Goal: Information Seeking & Learning: Learn about a topic

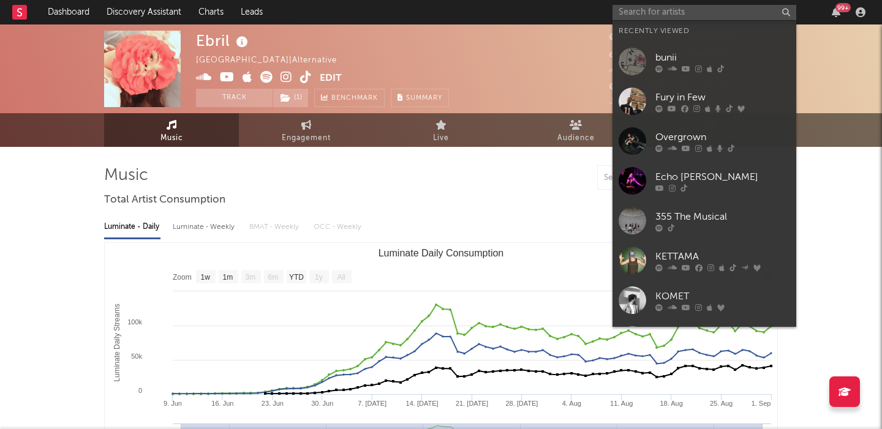
select select "1w"
click at [673, 15] on input "text" at bounding box center [704, 12] width 184 height 15
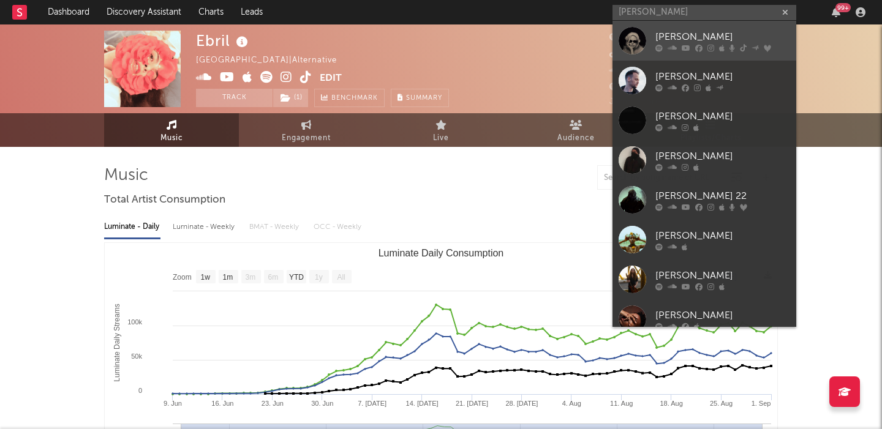
type input "ashe"
click at [689, 40] on div "[PERSON_NAME]" at bounding box center [722, 36] width 135 height 15
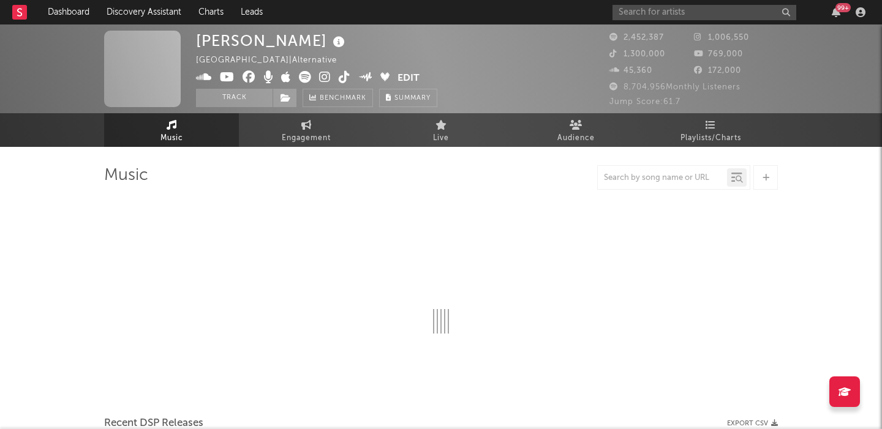
select select "6m"
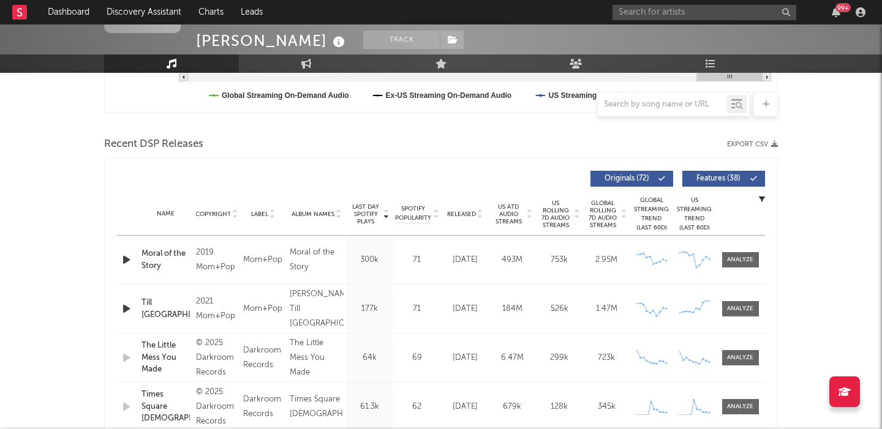
scroll to position [376, 0]
click at [717, 177] on span "Features ( 38 )" at bounding box center [718, 177] width 56 height 7
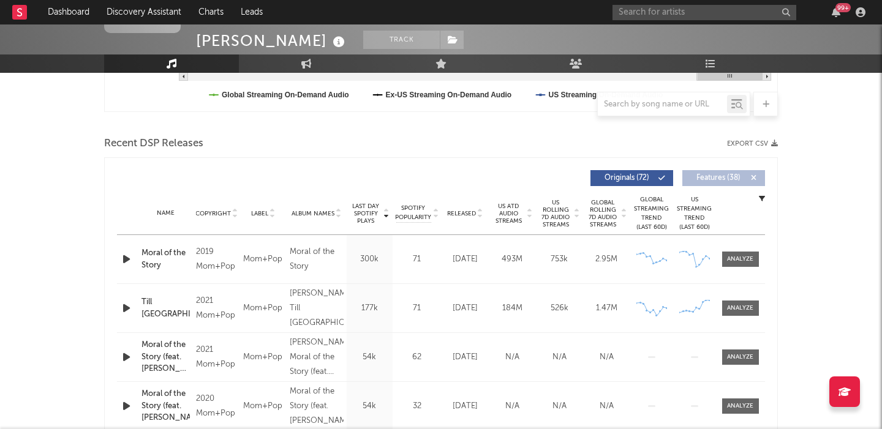
click at [460, 213] on span "Released" at bounding box center [461, 213] width 29 height 7
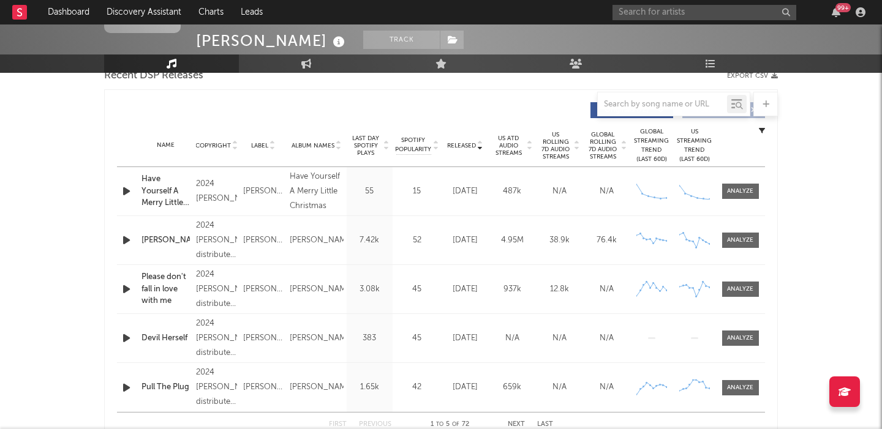
scroll to position [446, 0]
click at [564, 146] on span "US Rolling 7D Audio Streams" at bounding box center [556, 144] width 34 height 29
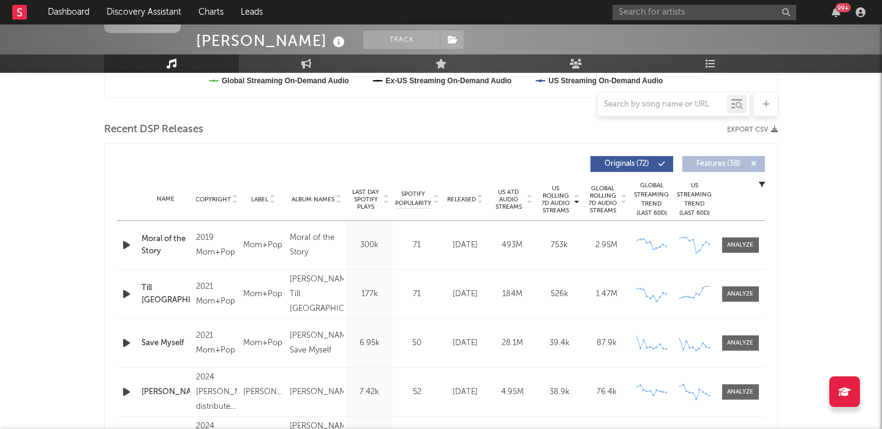
scroll to position [375, 0]
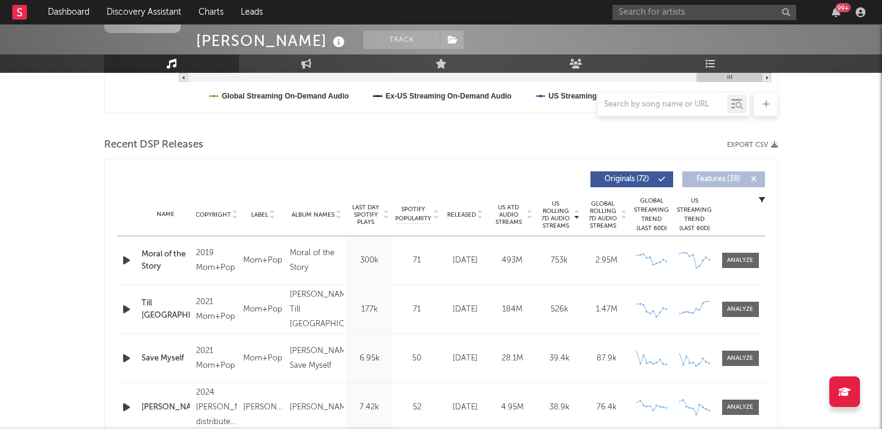
click at [466, 211] on span "Released" at bounding box center [461, 214] width 29 height 7
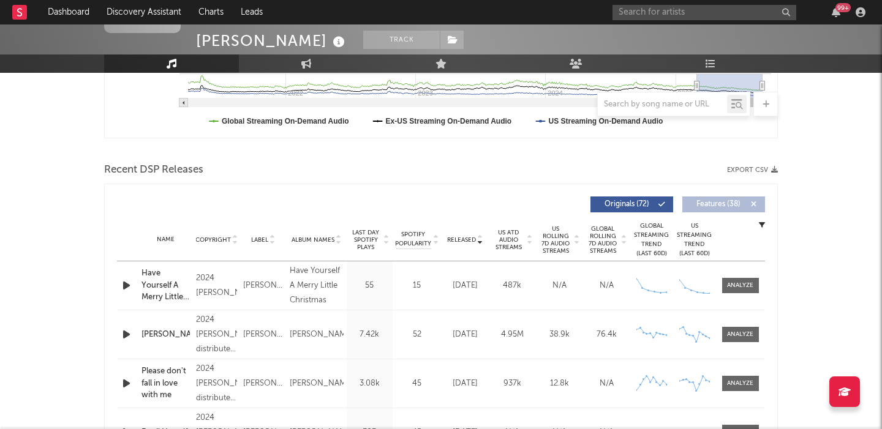
scroll to position [111, 0]
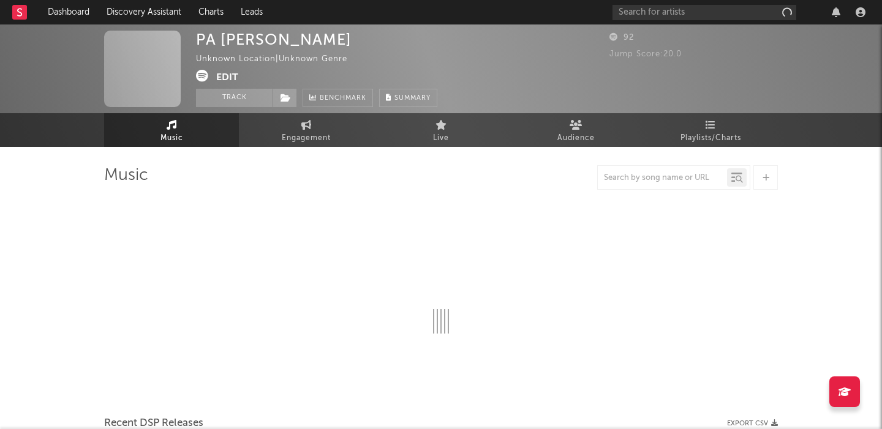
select select "1w"
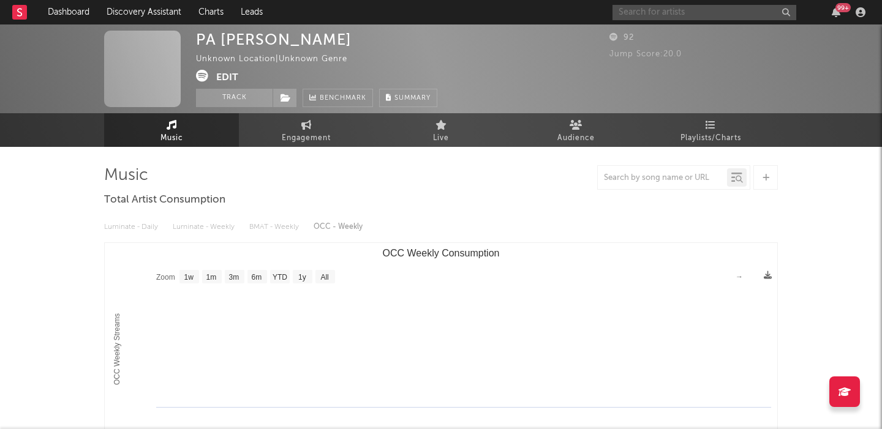
paste input "Casual Affairs"
click at [675, 9] on input "text" at bounding box center [704, 12] width 184 height 15
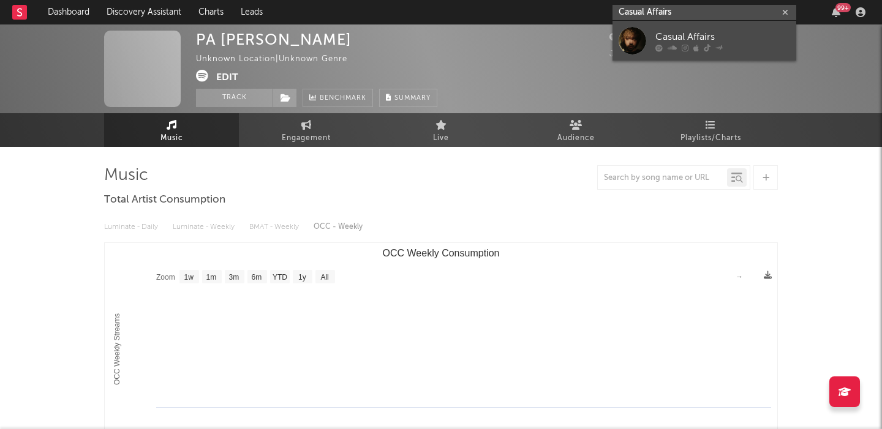
type input "Casual Affairs"
click at [739, 49] on div at bounding box center [722, 47] width 135 height 7
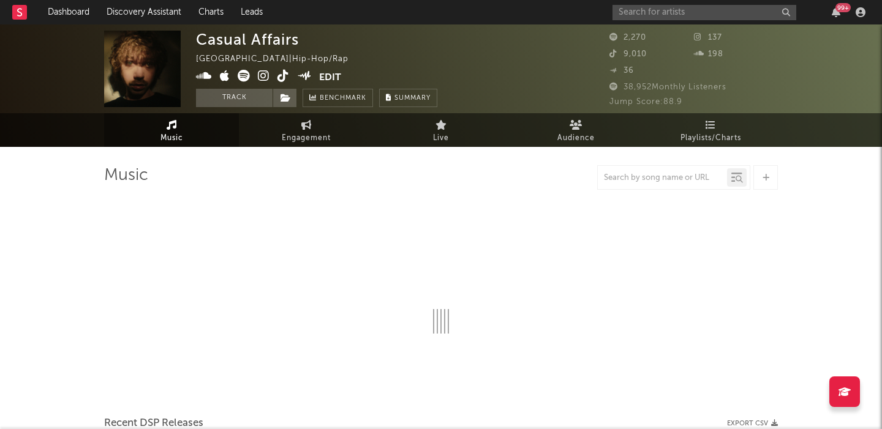
select select "1w"
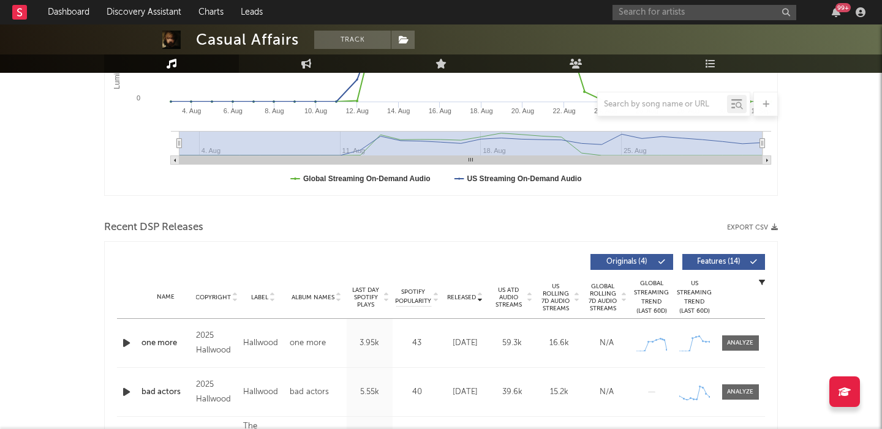
scroll to position [487, 0]
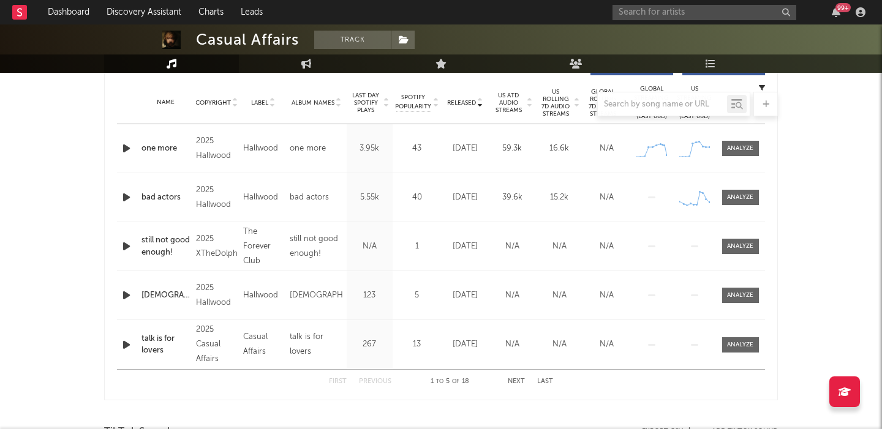
click at [124, 148] on icon "button" at bounding box center [126, 148] width 13 height 15
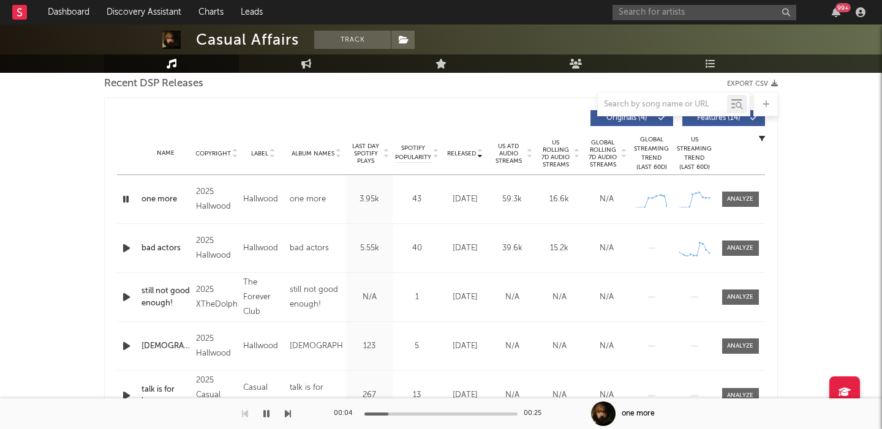
scroll to position [435, 0]
click at [704, 119] on span "Features ( 14 )" at bounding box center [718, 119] width 56 height 7
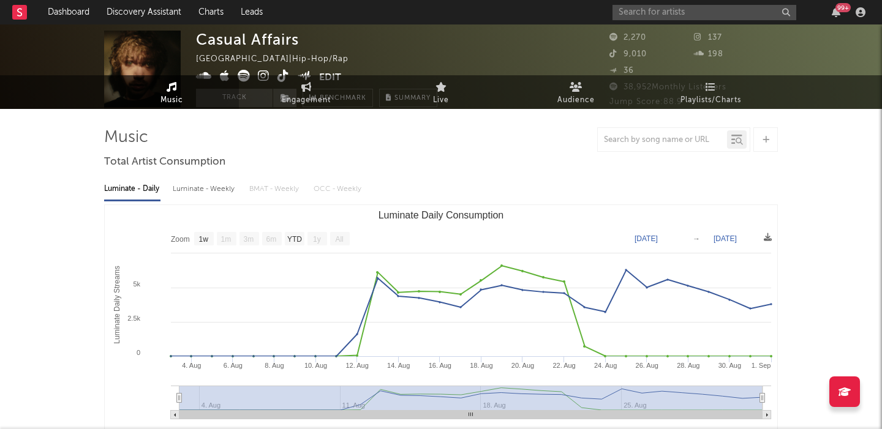
scroll to position [0, 0]
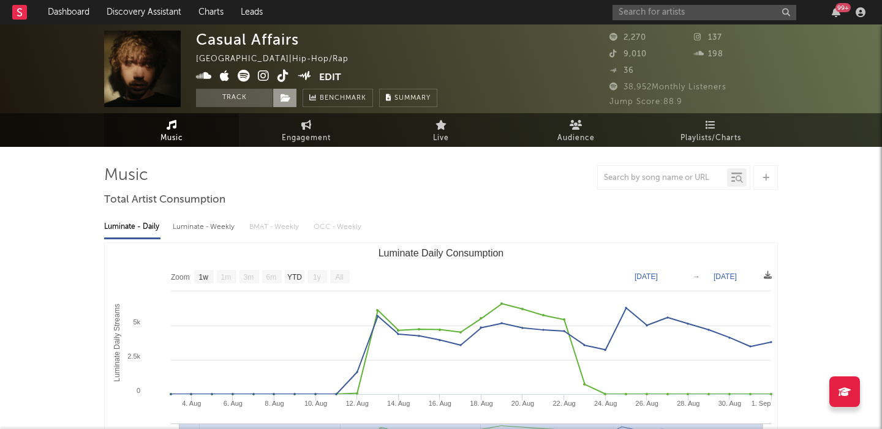
click at [285, 96] on icon at bounding box center [285, 98] width 10 height 9
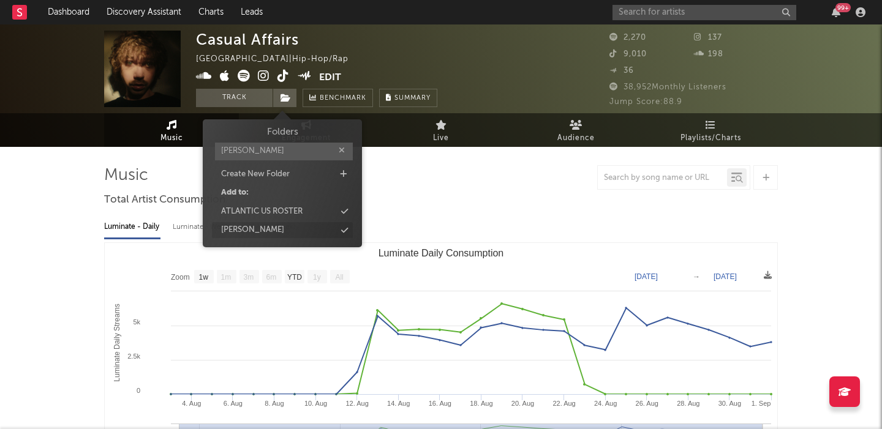
type input "[PERSON_NAME]"
click at [282, 230] on div "[PERSON_NAME]" at bounding box center [282, 230] width 141 height 16
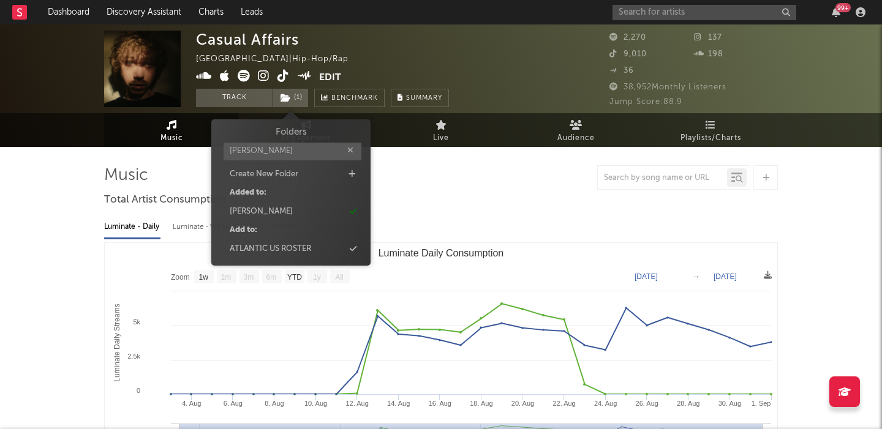
click at [474, 239] on div "Luminate - Daily Luminate - Weekly BMAT - Weekly OCC - Weekly Zoom 1w 1m 3m 6m …" at bounding box center [440, 351] width 673 height 281
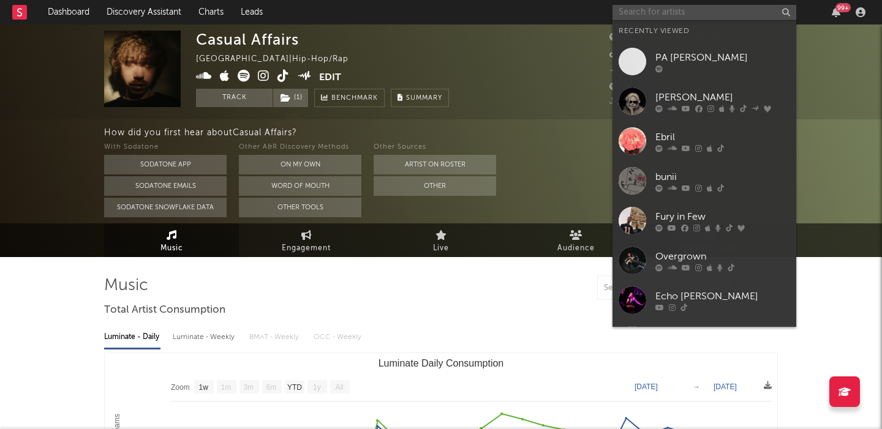
click at [656, 14] on input "text" at bounding box center [704, 12] width 184 height 15
paste input "FLVCKKA"
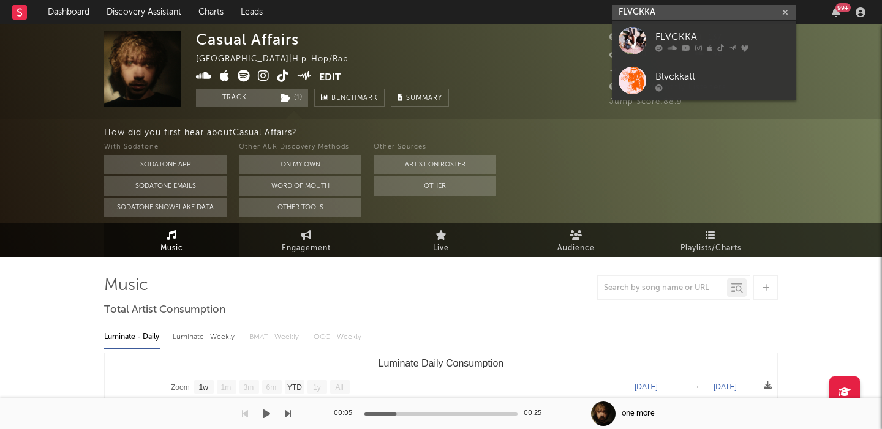
type input "FLVCKKA"
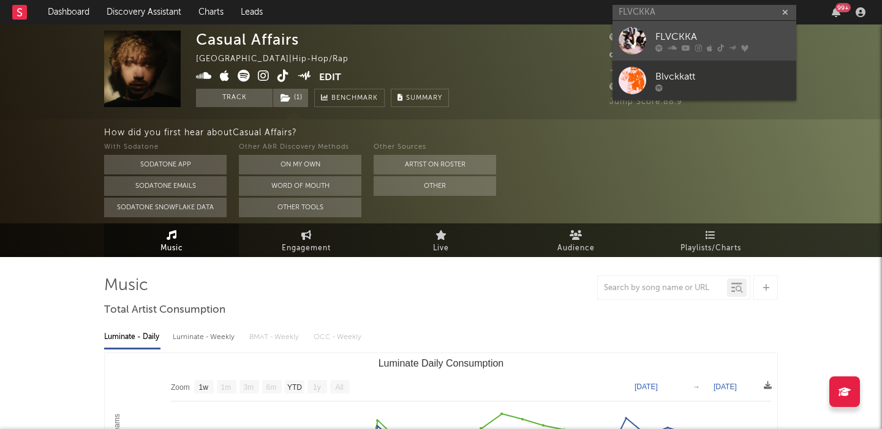
click at [701, 36] on div "FLVCKKA" at bounding box center [722, 36] width 135 height 15
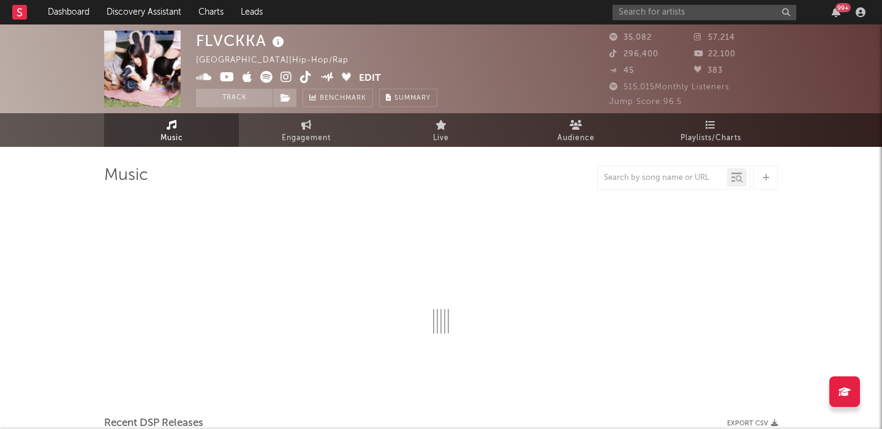
select select "6m"
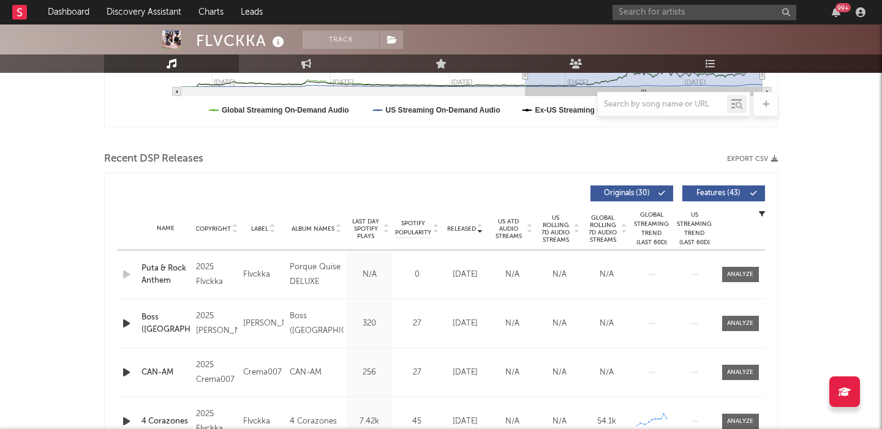
scroll to position [376, 0]
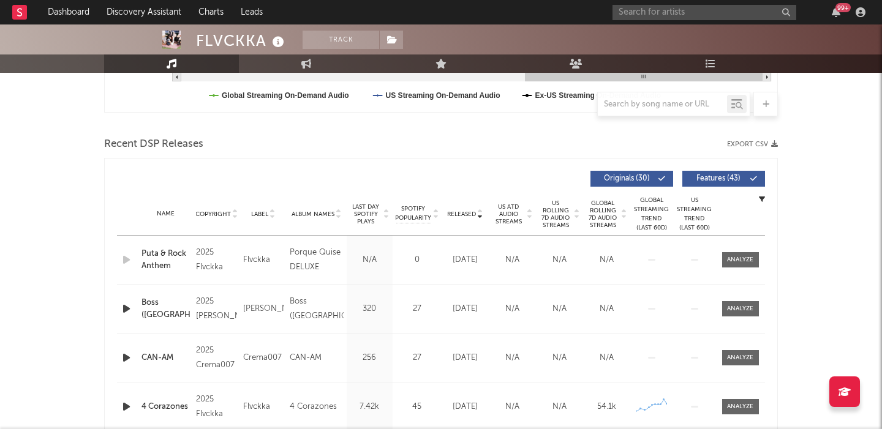
click at [714, 176] on span "Features ( 43 )" at bounding box center [718, 178] width 56 height 7
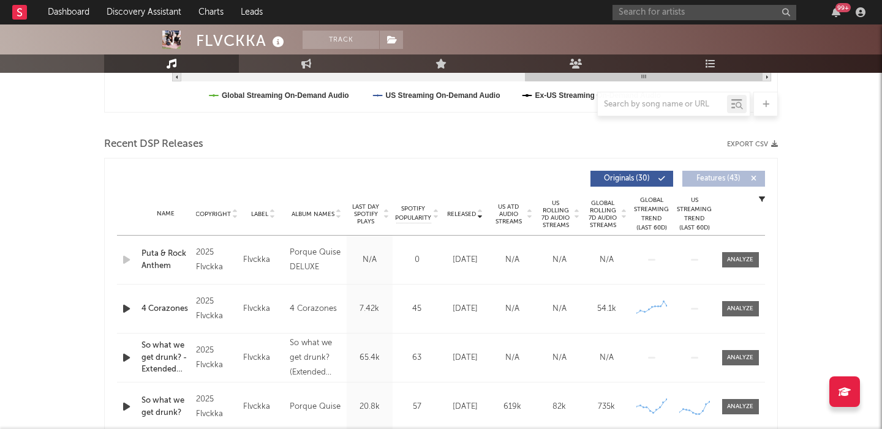
click at [554, 214] on span "US Rolling 7D Audio Streams" at bounding box center [556, 214] width 34 height 29
click at [126, 256] on icon "button" at bounding box center [126, 259] width 13 height 15
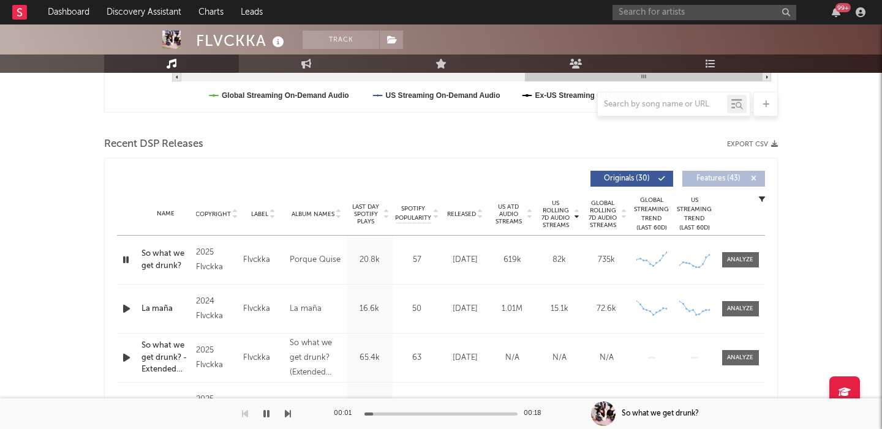
click at [475, 215] on span "Released" at bounding box center [461, 214] width 29 height 7
drag, startPoint x: 173, startPoint y: 266, endPoint x: 727, endPoint y: 5, distance: 612.3
click at [555, 215] on span "US Rolling 7D Audio Streams" at bounding box center [556, 214] width 34 height 29
click at [165, 263] on div "So what we get drunk?" at bounding box center [165, 260] width 48 height 24
click at [244, 37] on div "FLVCKKA" at bounding box center [241, 41] width 91 height 20
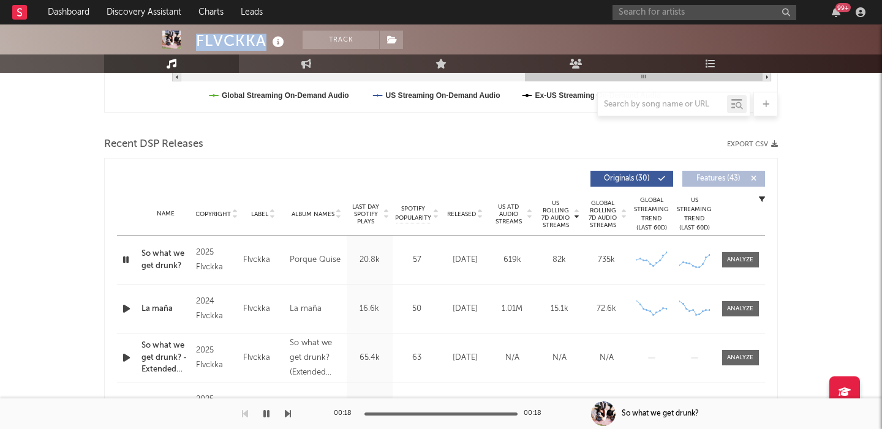
click at [244, 37] on div "FLVCKKA" at bounding box center [241, 41] width 91 height 20
copy div "FLVCKKA"
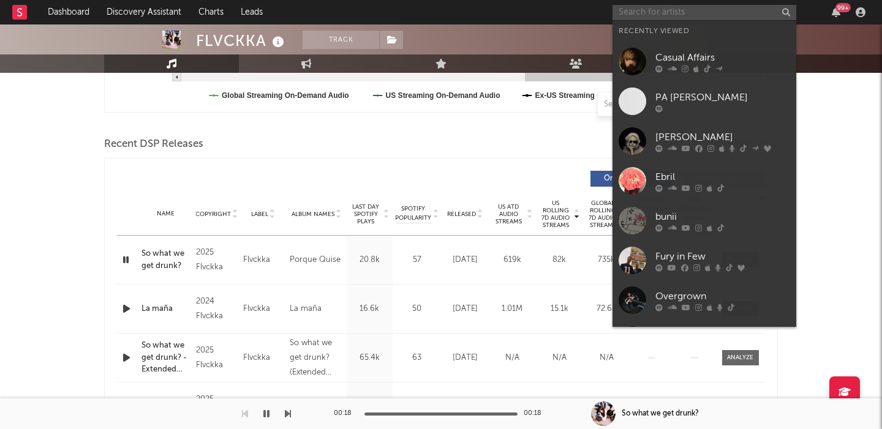
click at [644, 12] on input "text" at bounding box center [704, 12] width 184 height 15
paste input "Casual Affairs"
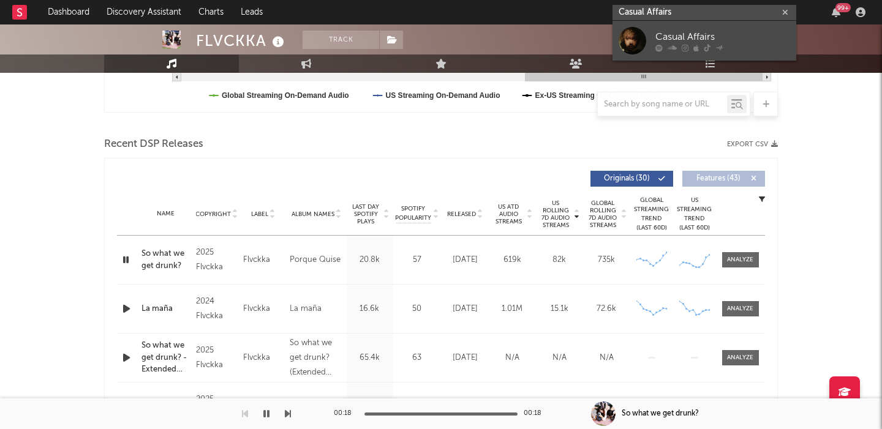
type input "Casual Affairs"
click at [710, 27] on link "Casual Affairs" at bounding box center [704, 41] width 184 height 40
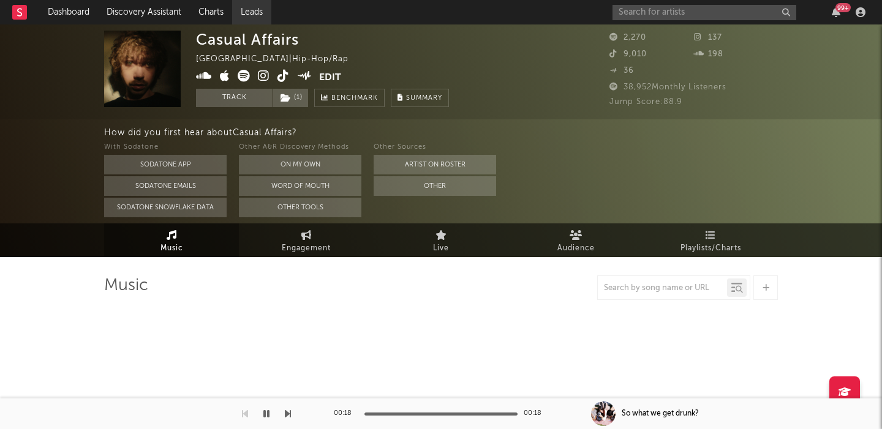
select select "1w"
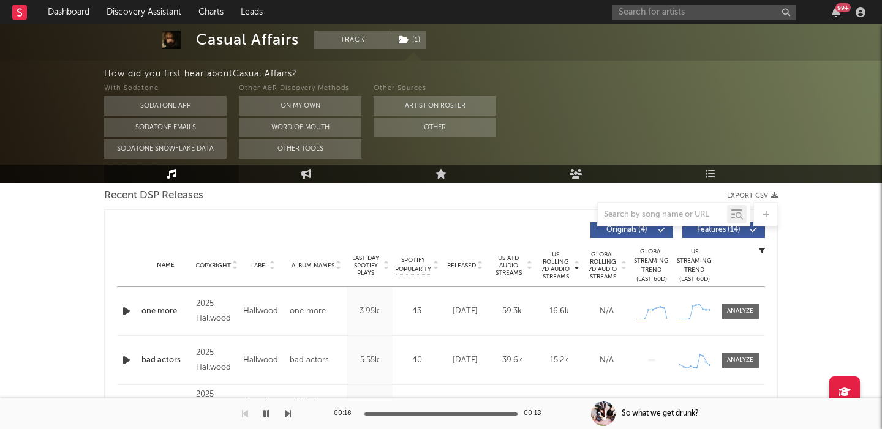
scroll to position [411, 0]
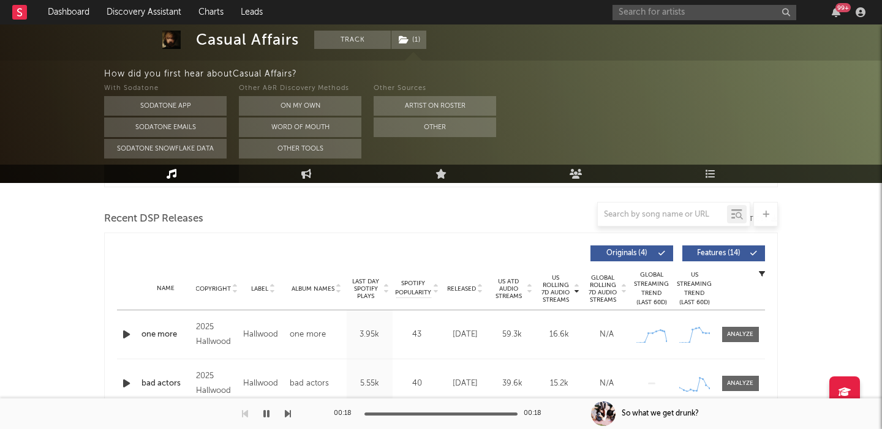
click at [713, 249] on button "Features ( 14 )" at bounding box center [723, 253] width 83 height 16
click at [155, 328] on div "Name one more Copyright 2025 Hallwood Label Hallwood Album Names one more Compo…" at bounding box center [441, 334] width 648 height 48
click at [162, 335] on div "one more" at bounding box center [165, 335] width 48 height 12
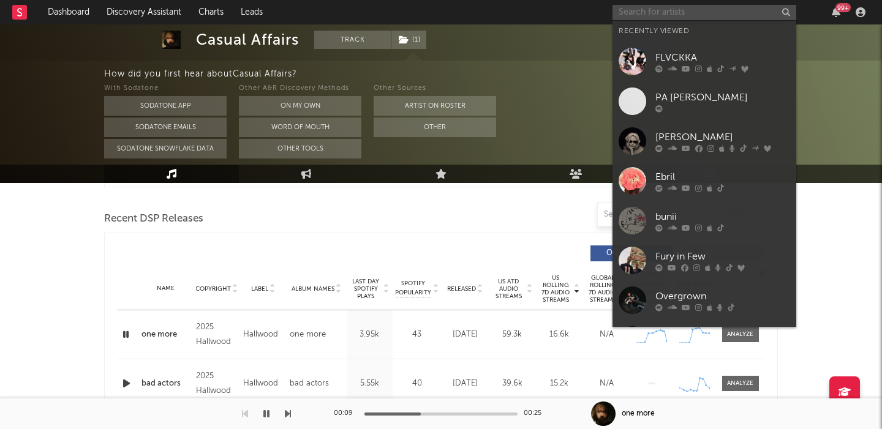
click at [672, 13] on input "text" at bounding box center [704, 12] width 184 height 15
paste input "[PERSON_NAME]"
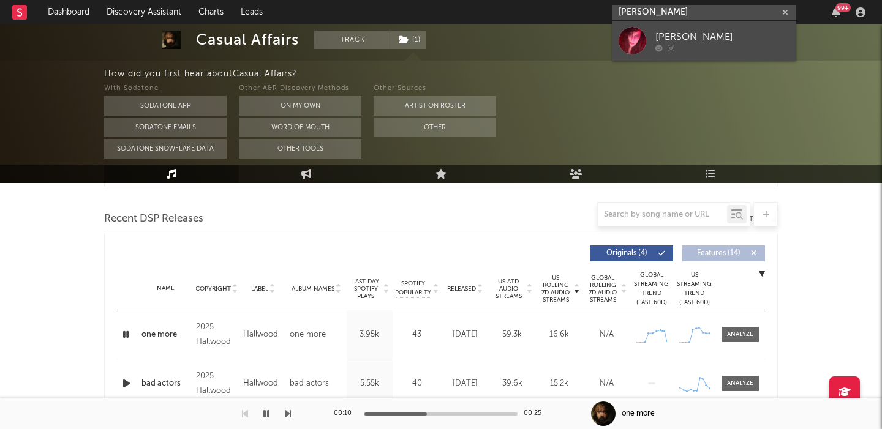
type input "[PERSON_NAME]"
click at [697, 39] on div "[PERSON_NAME]" at bounding box center [722, 36] width 135 height 15
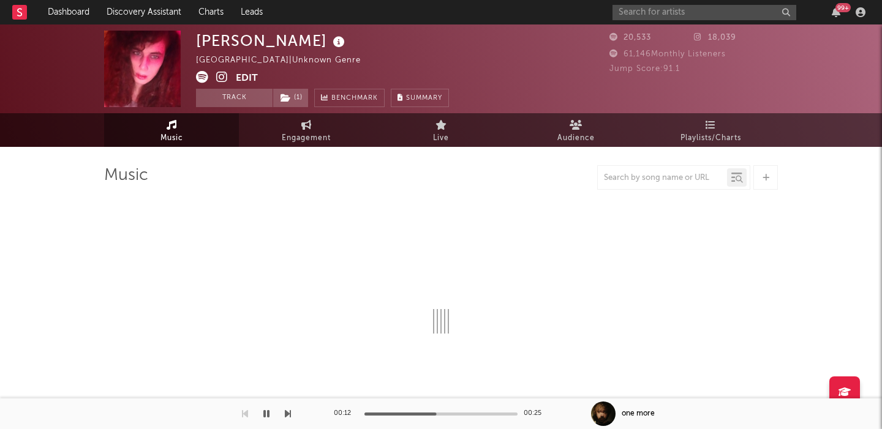
select select "1w"
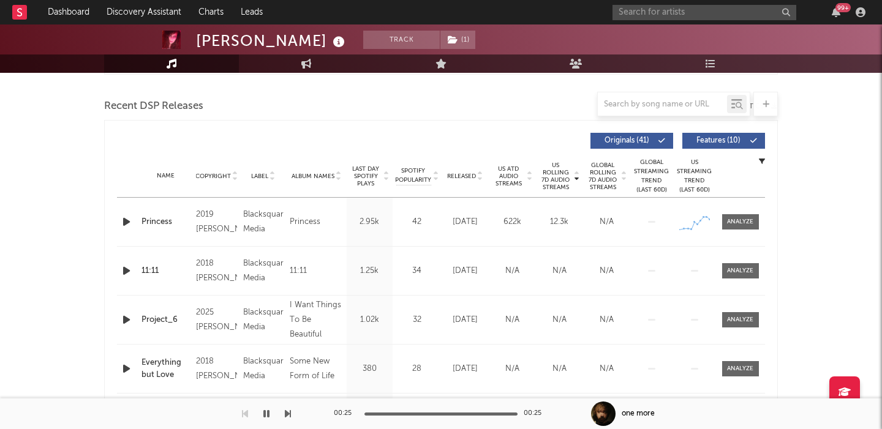
scroll to position [419, 0]
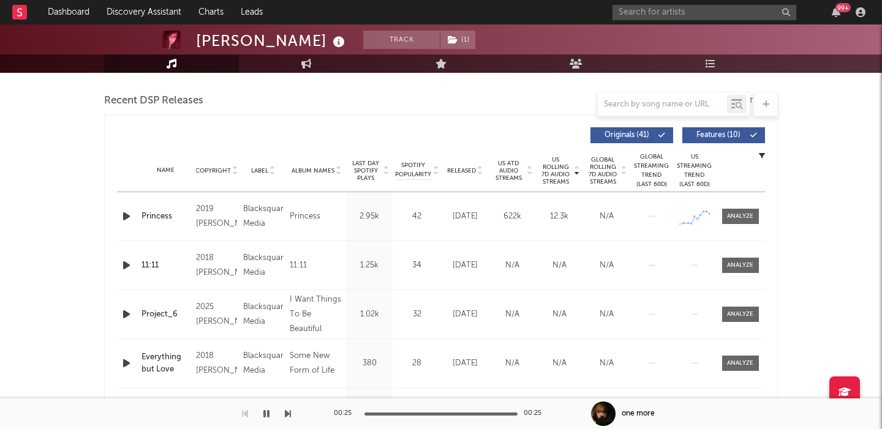
click at [733, 129] on button "Features ( 10 )" at bounding box center [723, 135] width 83 height 16
click at [459, 167] on span "Released" at bounding box center [461, 170] width 29 height 7
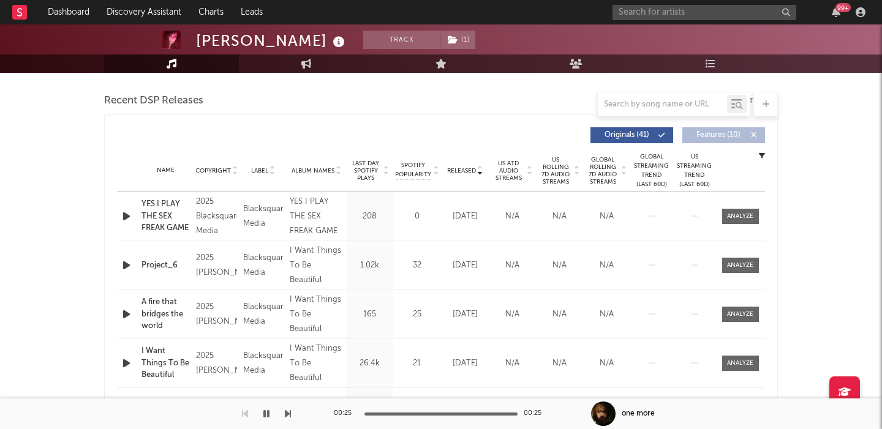
click at [553, 171] on span "US Rolling 7D Audio Streams" at bounding box center [556, 170] width 34 height 29
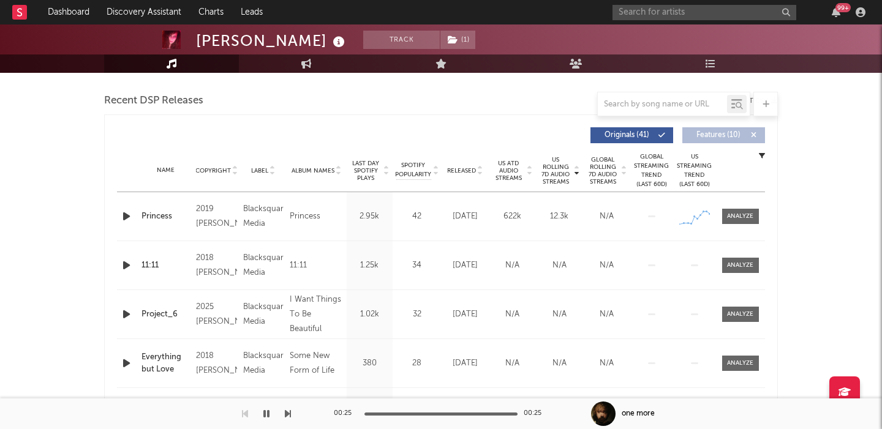
click at [160, 213] on div "Princess" at bounding box center [165, 217] width 48 height 12
click at [595, 166] on span "Global Rolling 7D Audio Streams" at bounding box center [603, 170] width 34 height 29
click at [733, 215] on div at bounding box center [740, 216] width 26 height 9
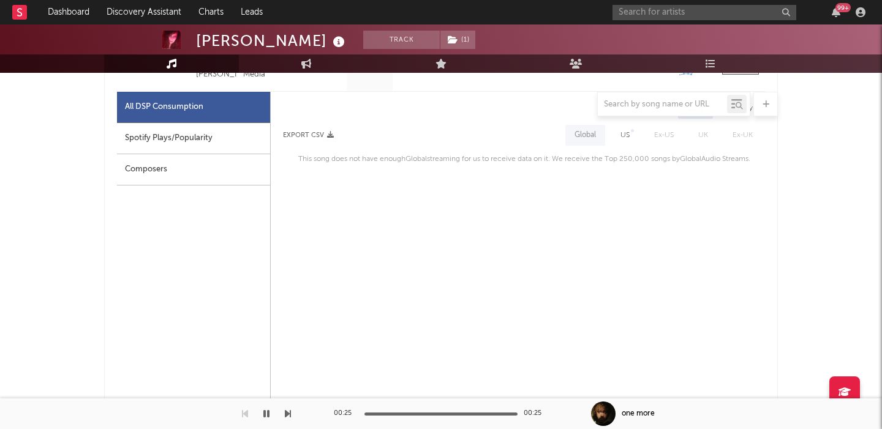
scroll to position [555, 0]
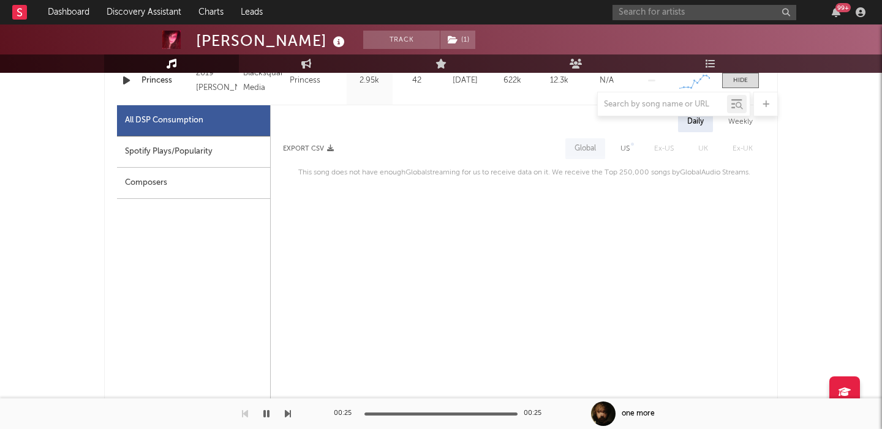
click at [623, 150] on div "US" at bounding box center [624, 148] width 9 height 15
select select "1w"
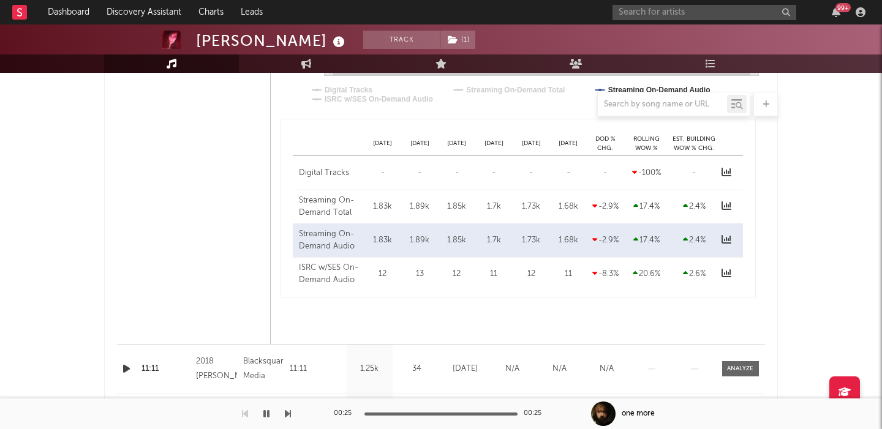
scroll to position [870, 0]
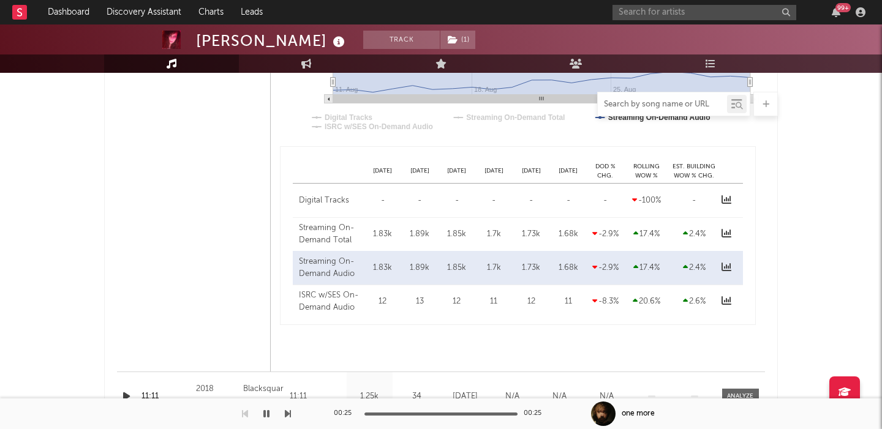
click at [657, 100] on input "text" at bounding box center [661, 105] width 129 height 10
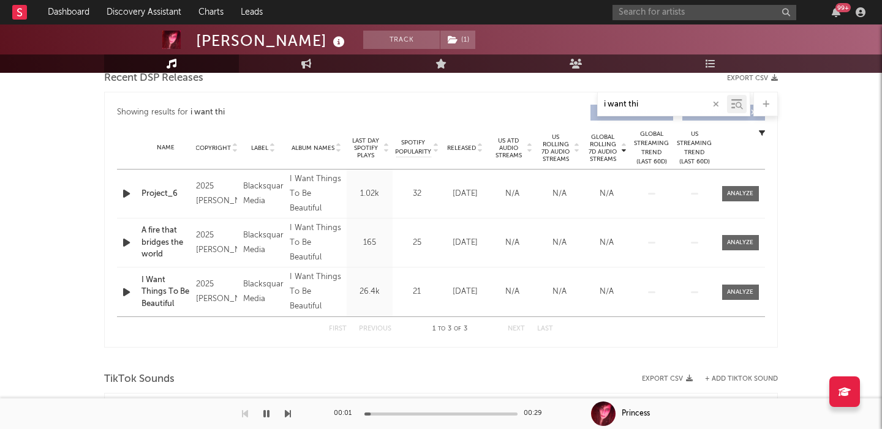
scroll to position [443, 0]
type input "i want thi"
click at [741, 288] on div at bounding box center [740, 290] width 26 height 9
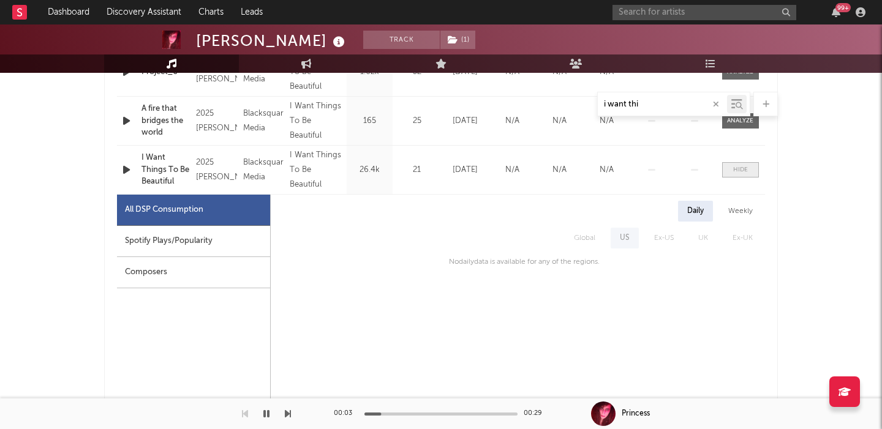
scroll to position [591, 0]
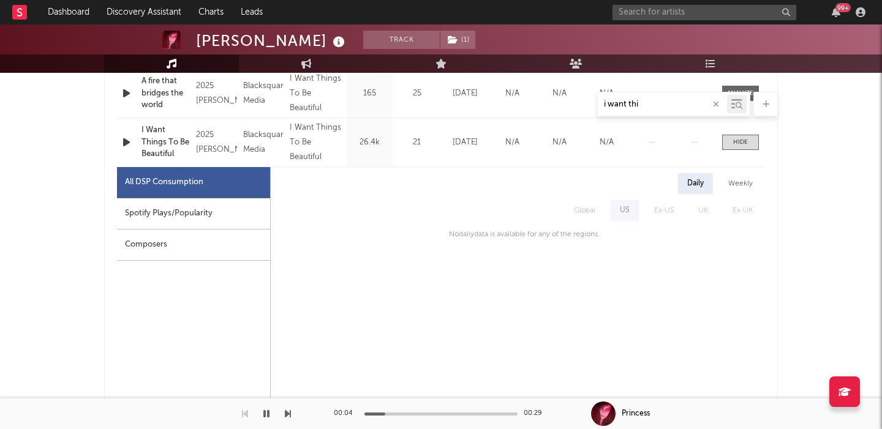
click at [253, 211] on div "Spotify Plays/Popularity" at bounding box center [193, 213] width 153 height 31
select select "1w"
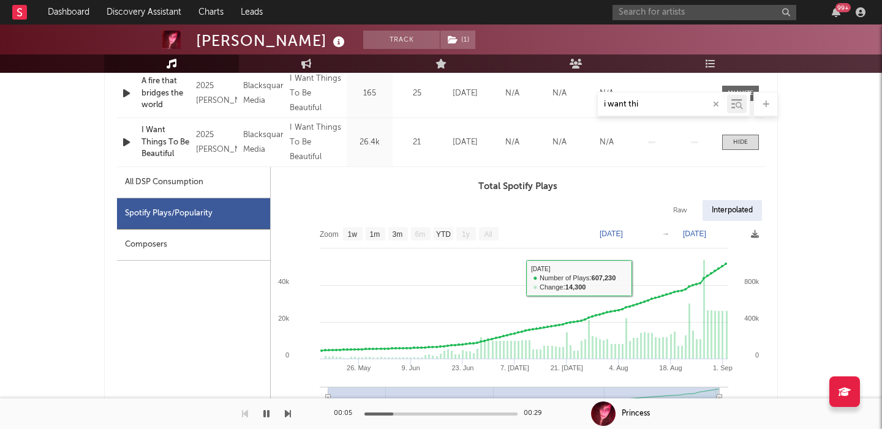
click at [163, 143] on div "I Want Things To Be Beautiful" at bounding box center [165, 142] width 48 height 36
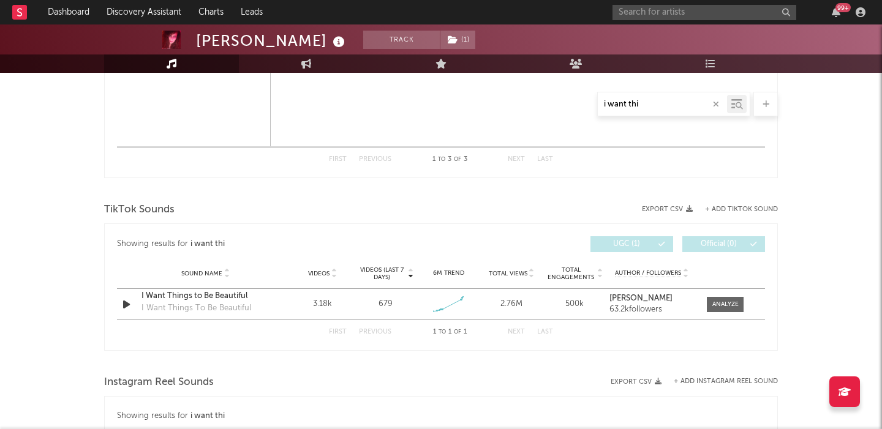
scroll to position [1202, 0]
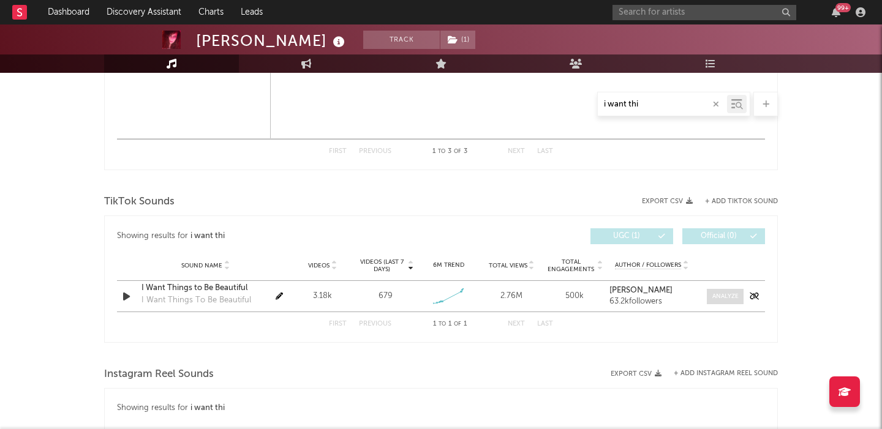
click at [724, 299] on div at bounding box center [725, 296] width 26 height 9
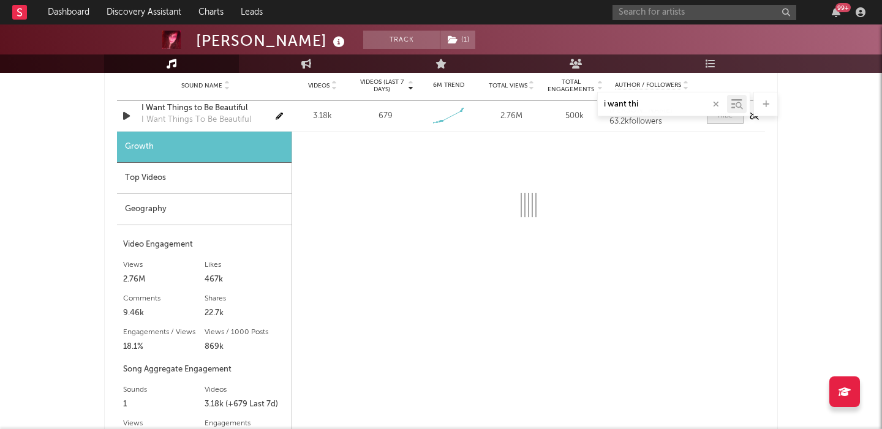
select select "1w"
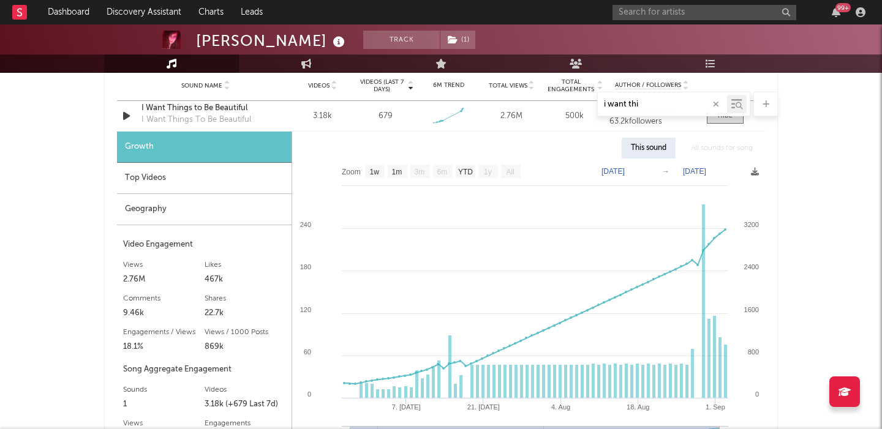
scroll to position [1392, 0]
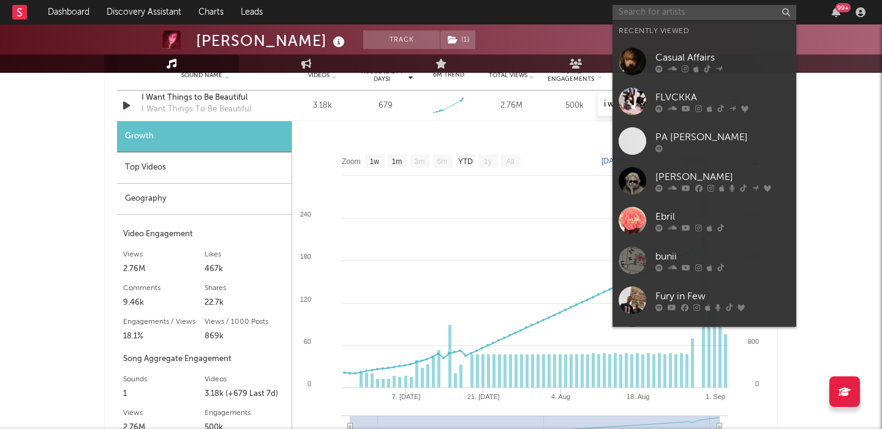
click at [679, 12] on input "text" at bounding box center [704, 12] width 184 height 15
paste input "adriatique"
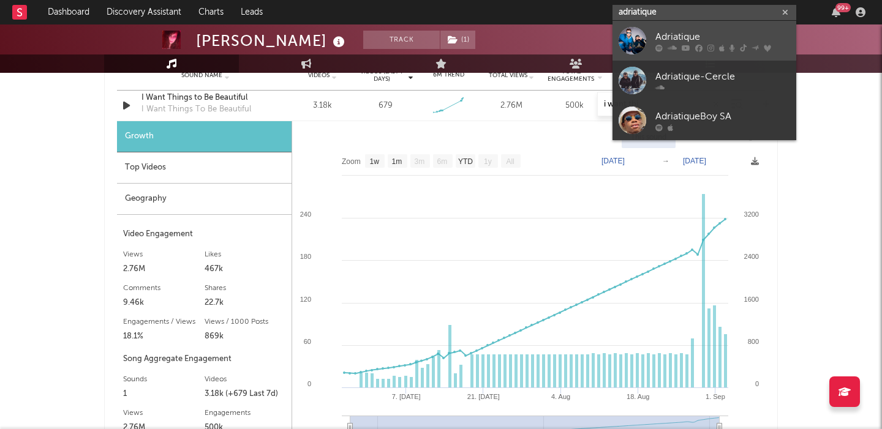
type input "adriatique"
click at [698, 28] on link "Adriatique" at bounding box center [704, 41] width 184 height 40
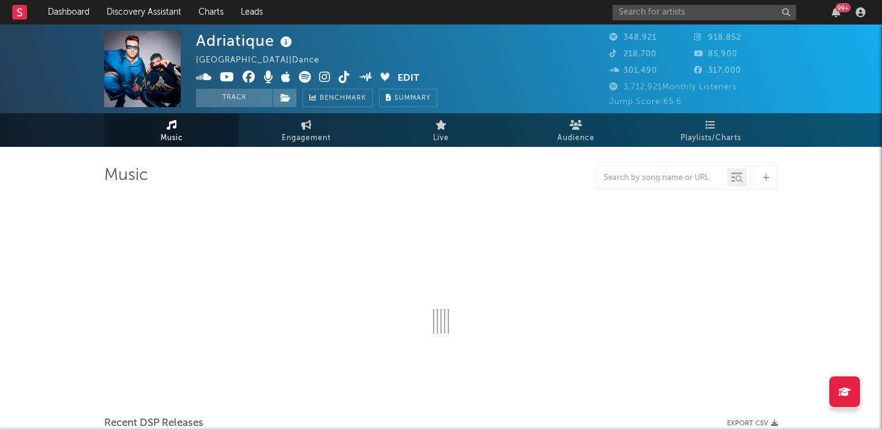
select select "6m"
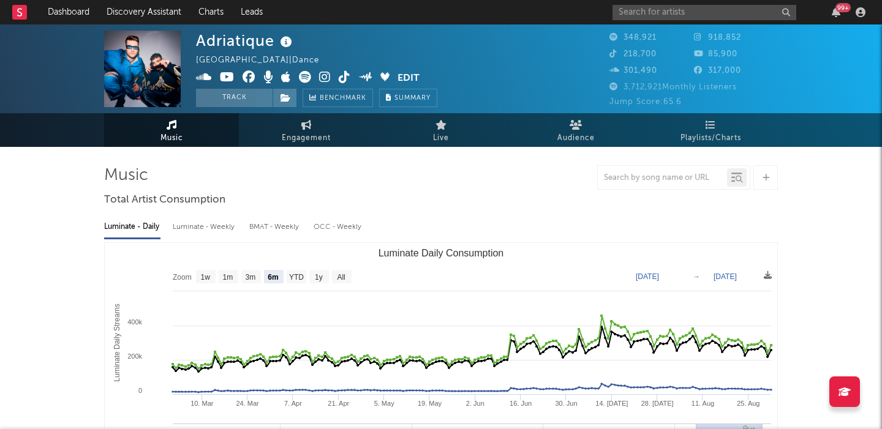
click at [216, 228] on div "Luminate - Weekly" at bounding box center [205, 227] width 64 height 21
select select "6m"
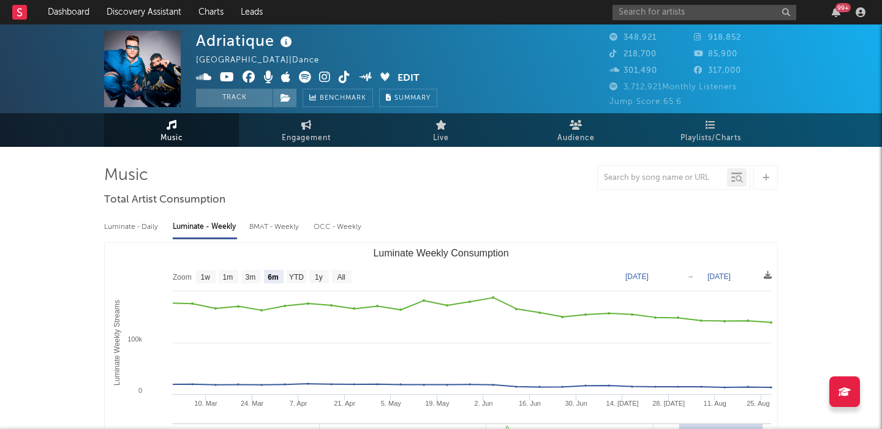
click at [122, 228] on div "Luminate - Daily" at bounding box center [132, 227] width 56 height 21
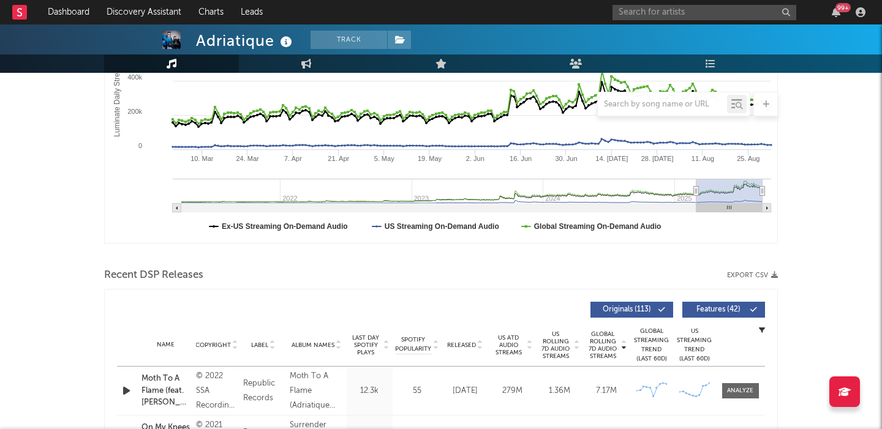
scroll to position [261, 0]
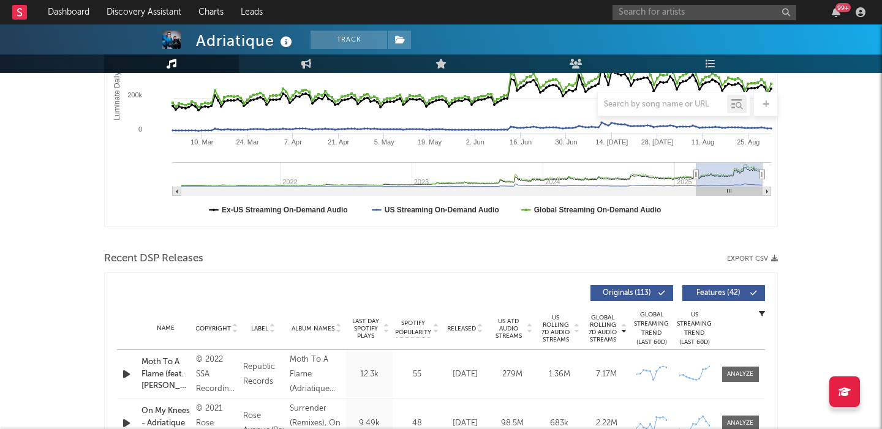
click at [462, 325] on span "Released" at bounding box center [461, 328] width 29 height 7
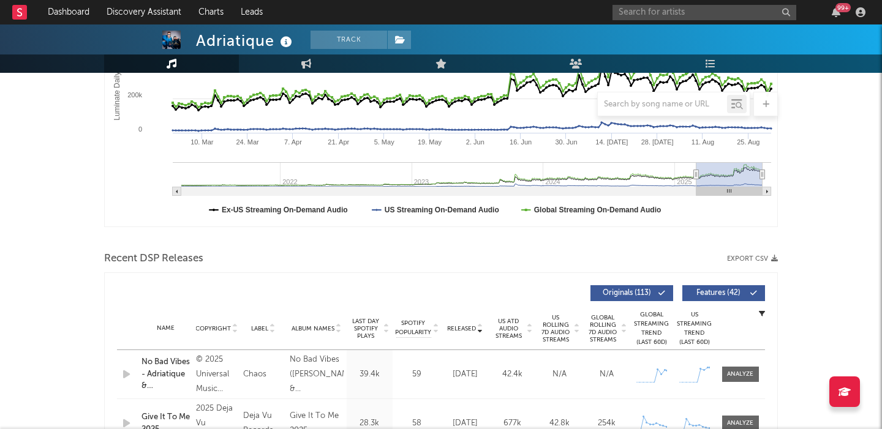
click at [728, 292] on span "Features ( 42 )" at bounding box center [718, 293] width 56 height 7
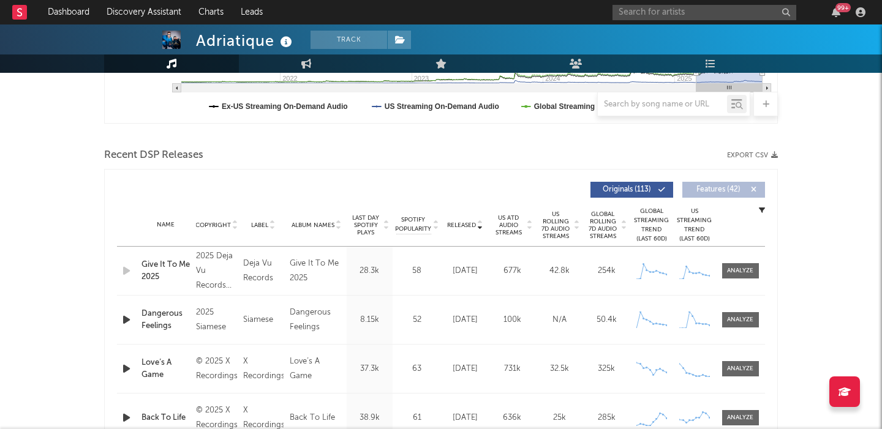
scroll to position [400, 0]
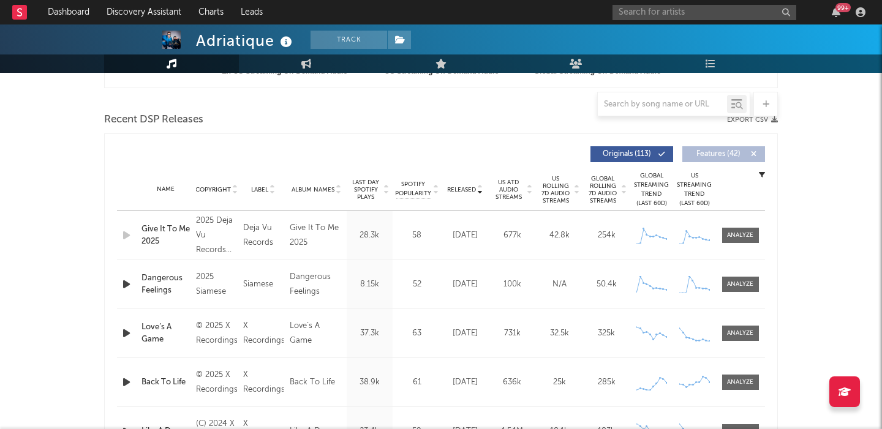
click at [558, 191] on span "US Rolling 7D Audio Streams" at bounding box center [556, 189] width 34 height 29
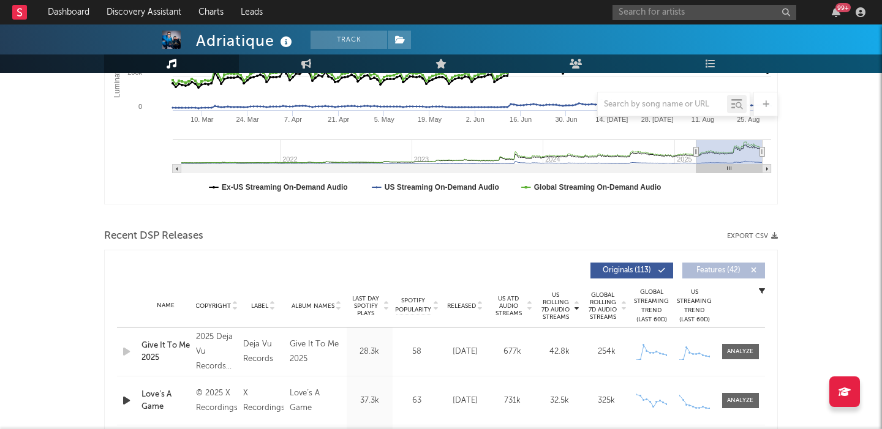
scroll to position [94, 0]
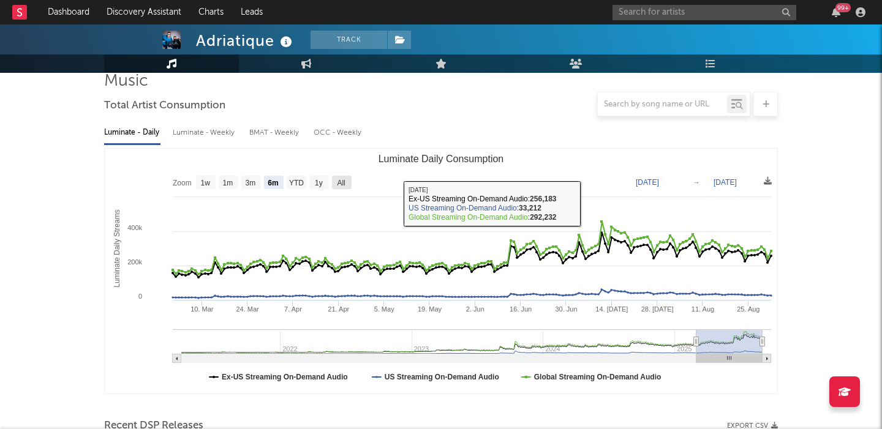
click at [348, 179] on rect "Luminate Daily Consumption" at bounding box center [342, 182] width 20 height 13
select select "All"
type input "[DATE]"
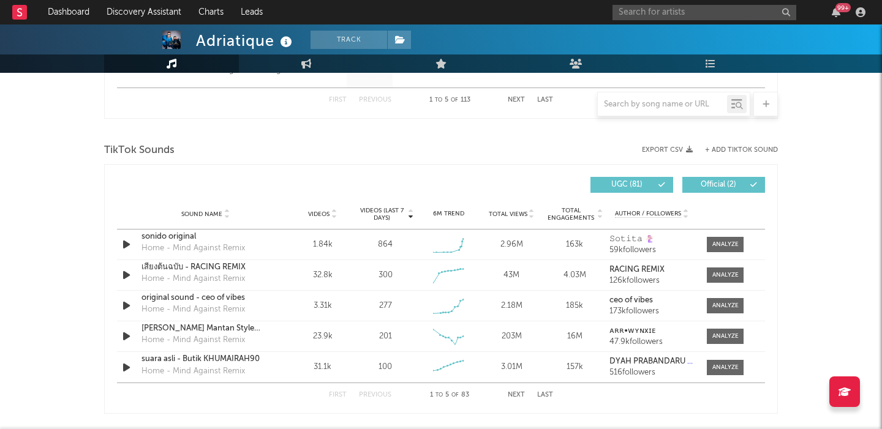
scroll to position [790, 0]
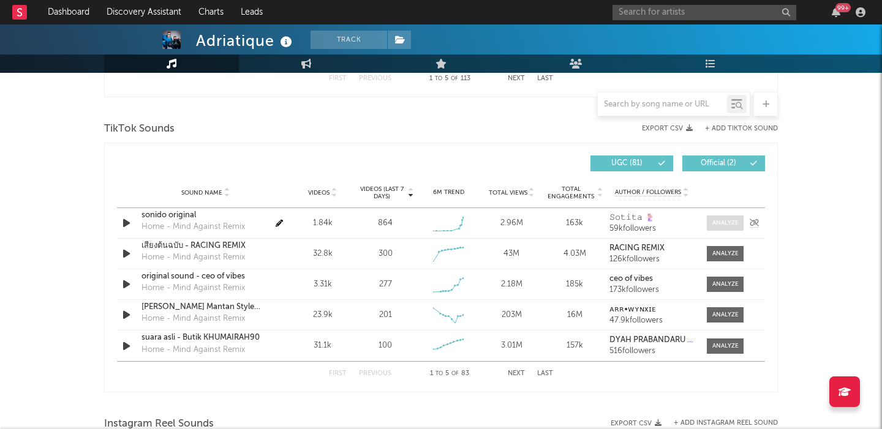
click at [719, 220] on div at bounding box center [725, 223] width 26 height 9
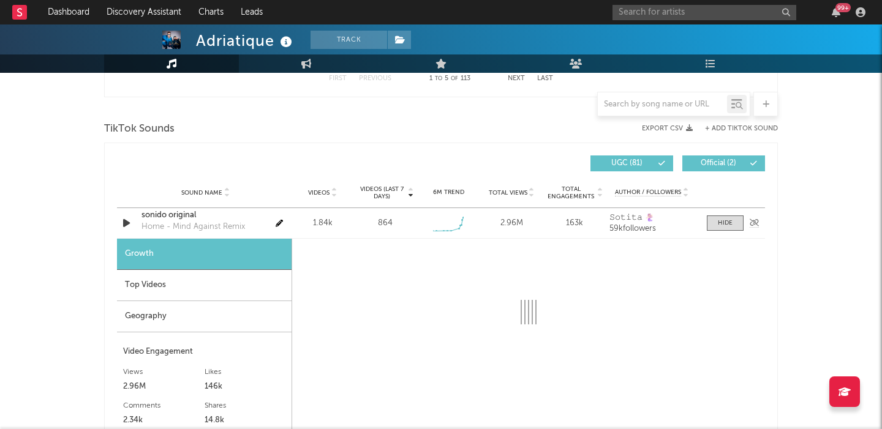
select select "1w"
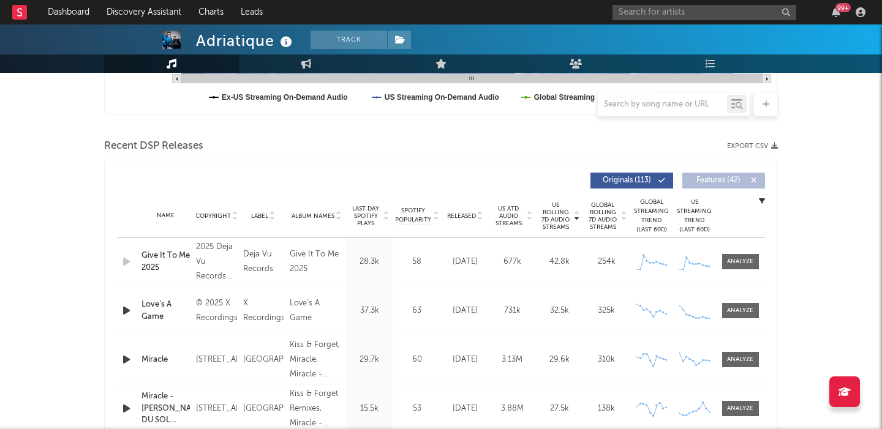
scroll to position [383, 0]
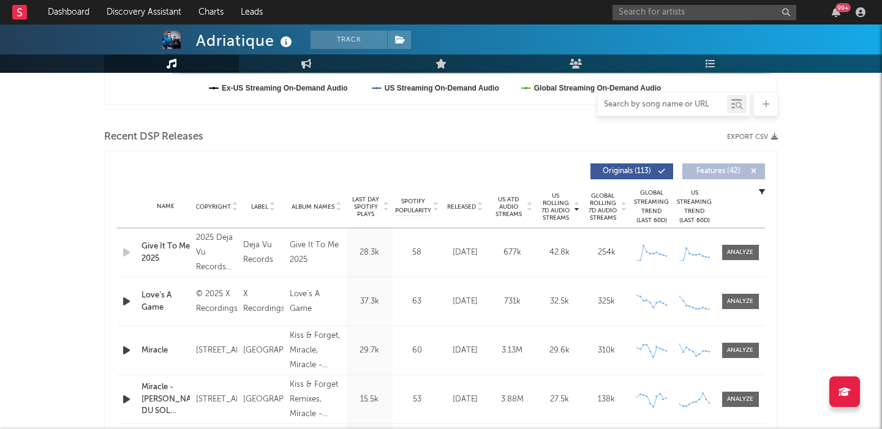
click at [636, 102] on input "text" at bounding box center [661, 105] width 129 height 10
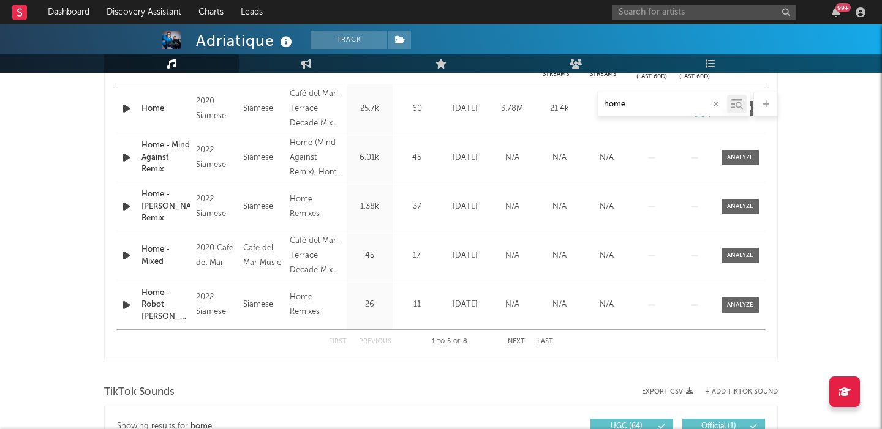
scroll to position [526, 0]
type input "h"
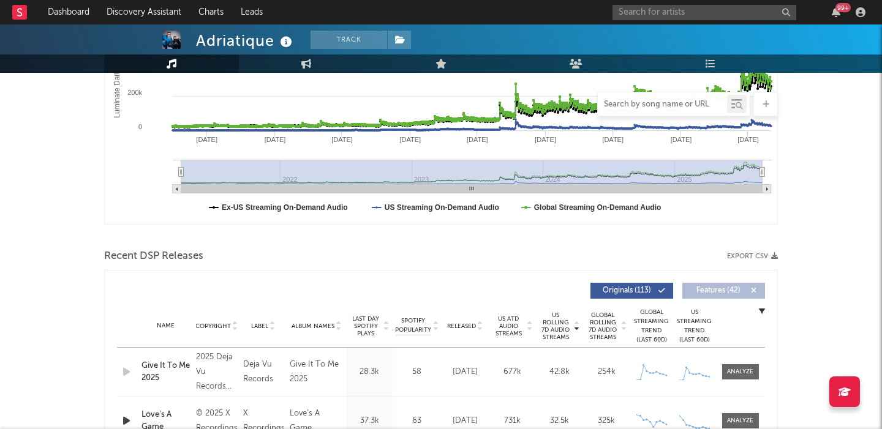
scroll to position [0, 0]
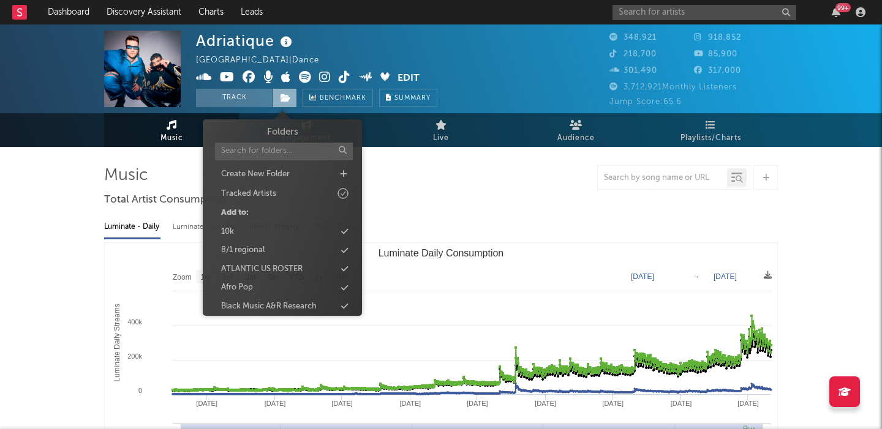
click at [286, 99] on icon at bounding box center [285, 98] width 10 height 9
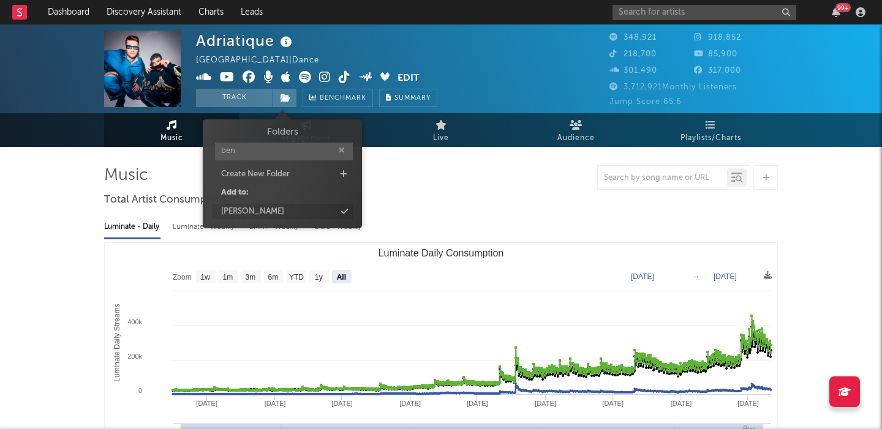
type input "ben"
click at [287, 215] on div "[PERSON_NAME]" at bounding box center [282, 212] width 141 height 16
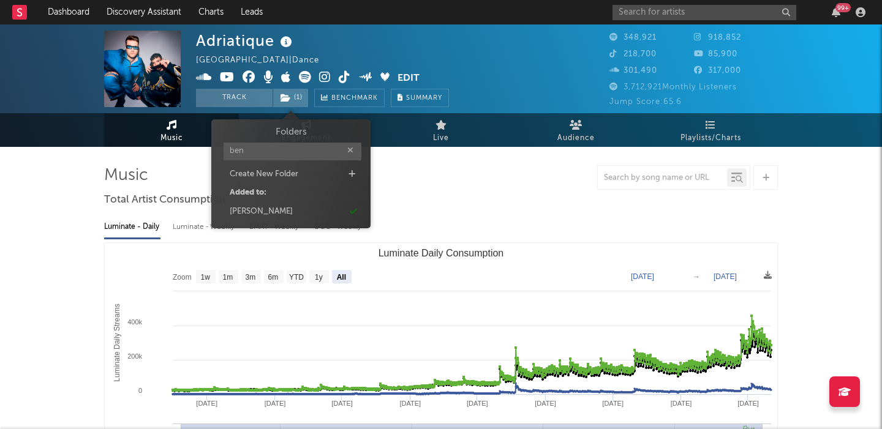
click at [307, 73] on icon at bounding box center [305, 77] width 12 height 12
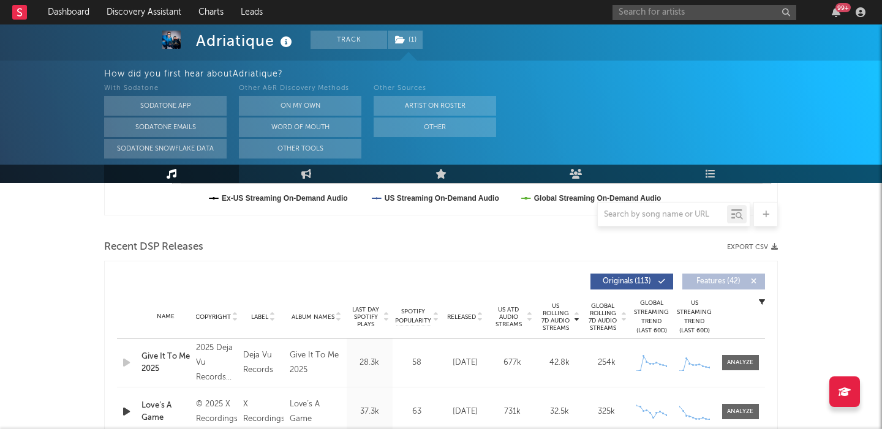
scroll to position [394, 0]
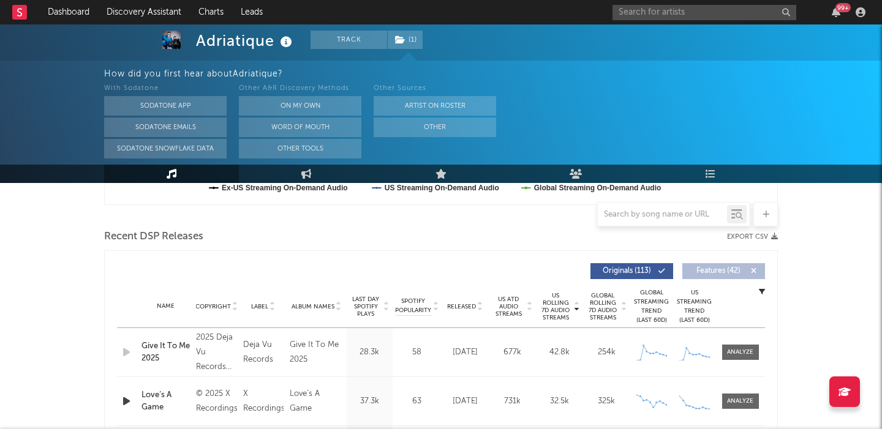
click at [150, 355] on div "Give It To Me 2025" at bounding box center [165, 352] width 48 height 24
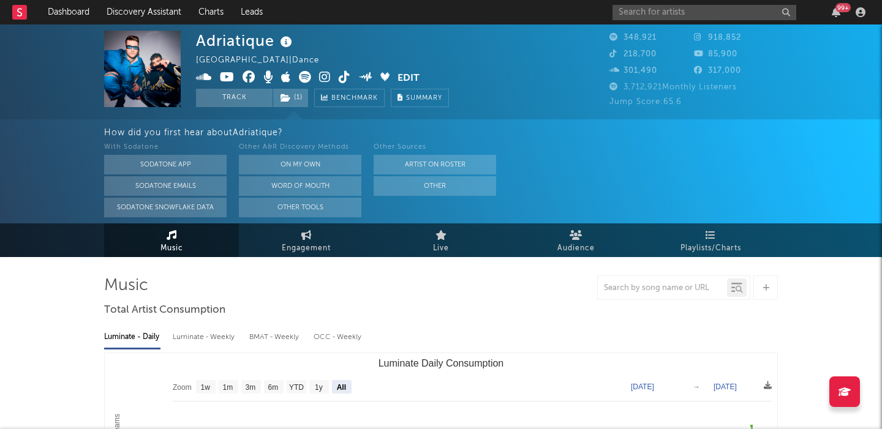
click at [283, 152] on div "Other A&R Discovery Methods" at bounding box center [300, 147] width 122 height 15
click at [292, 159] on button "On My Own" at bounding box center [300, 165] width 122 height 20
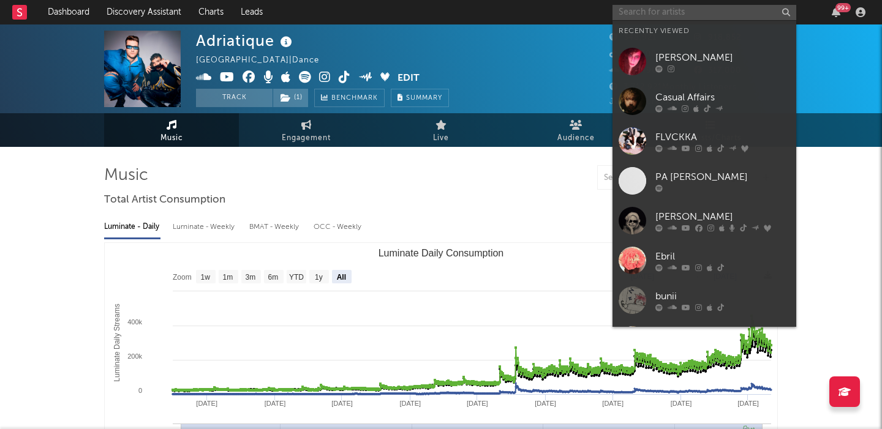
click at [627, 15] on input "text" at bounding box center [704, 12] width 184 height 15
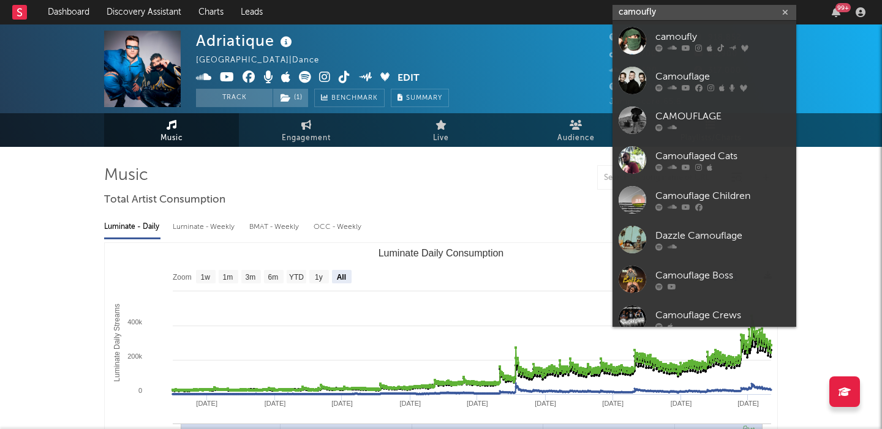
type input "camoufly"
click at [675, 41] on div "camoufly" at bounding box center [722, 36] width 135 height 15
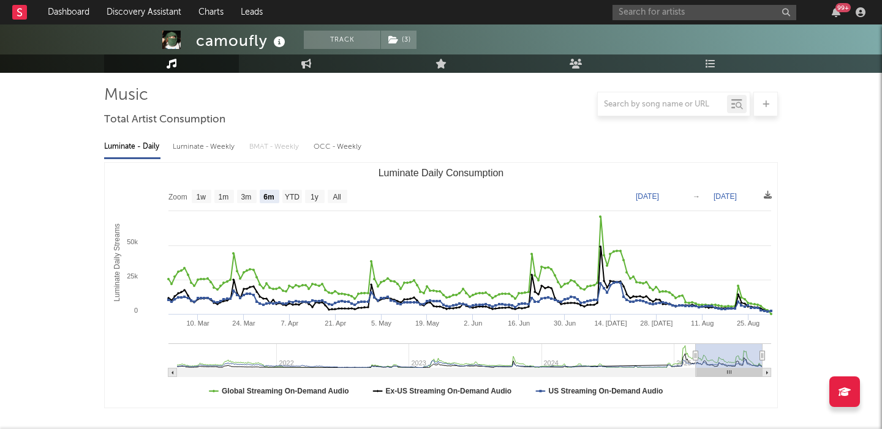
scroll to position [77, 0]
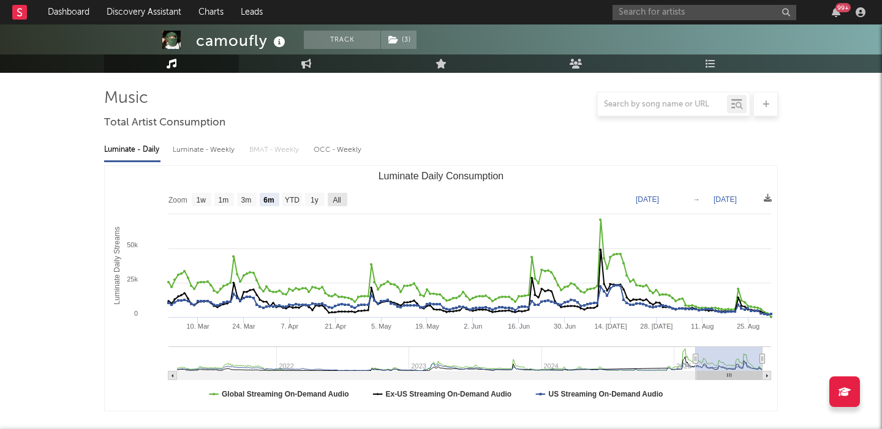
click at [331, 197] on rect "Luminate Daily Consumption" at bounding box center [338, 199] width 20 height 13
select select "All"
type input "[DATE]"
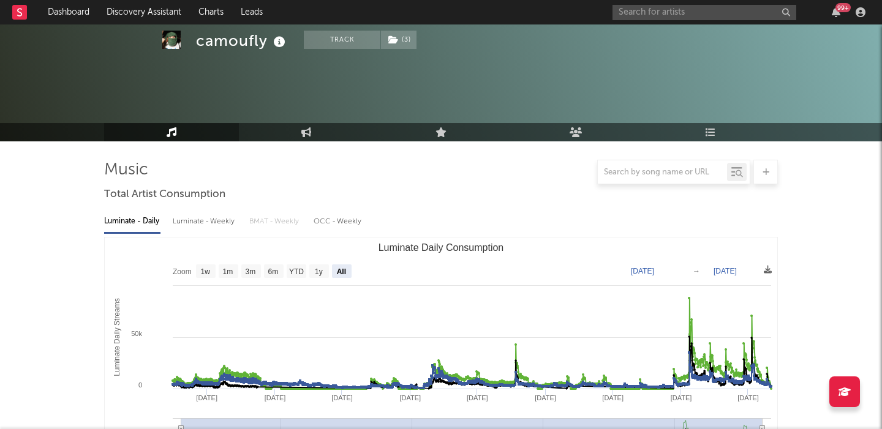
scroll to position [0, 0]
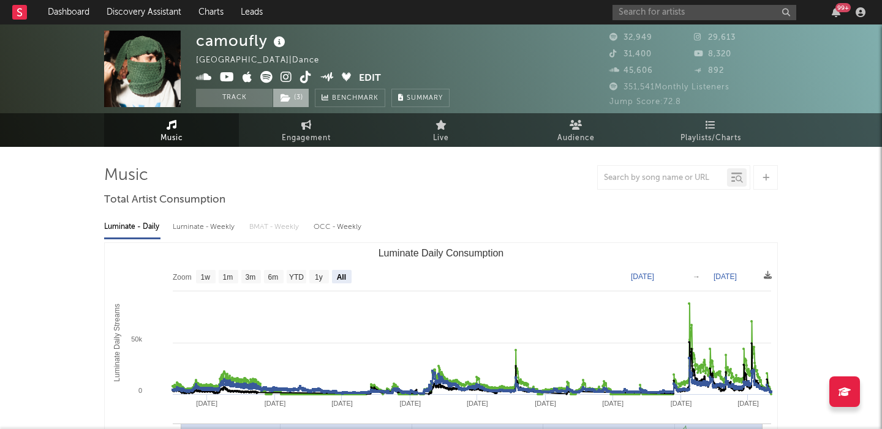
click at [293, 93] on span "( 3 )" at bounding box center [290, 98] width 37 height 18
click at [294, 95] on span "( 3 )" at bounding box center [290, 98] width 37 height 18
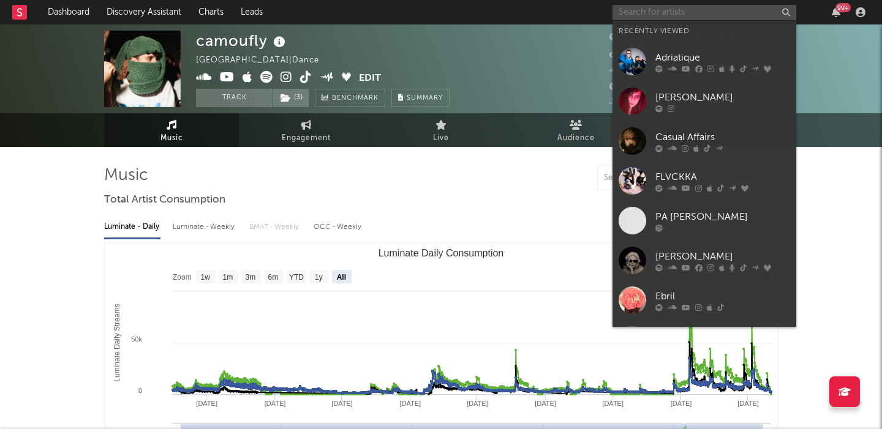
click at [649, 11] on input "text" at bounding box center [704, 12] width 184 height 15
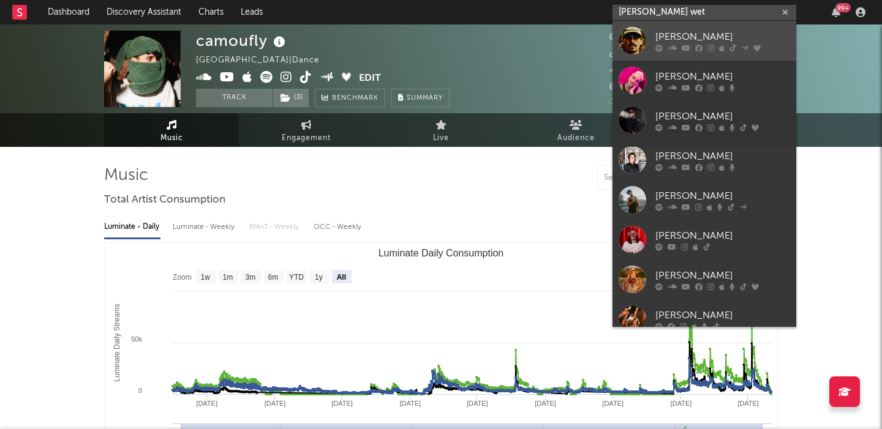
type input "[PERSON_NAME] wet"
click at [685, 42] on div "[PERSON_NAME]" at bounding box center [722, 36] width 135 height 15
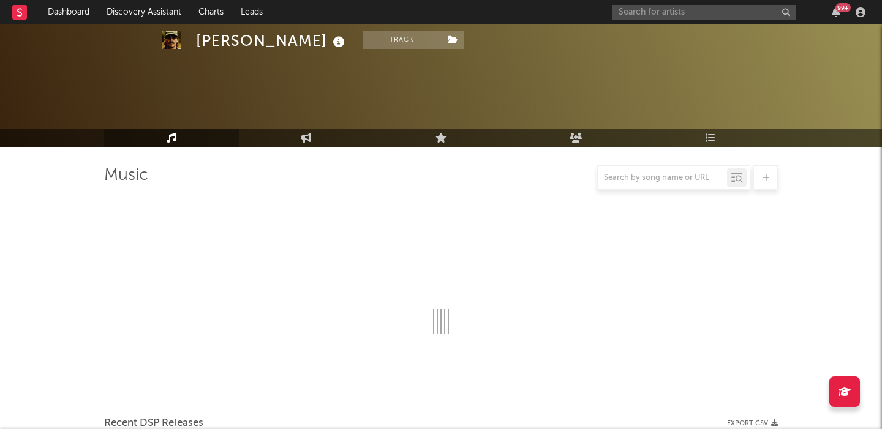
scroll to position [162, 0]
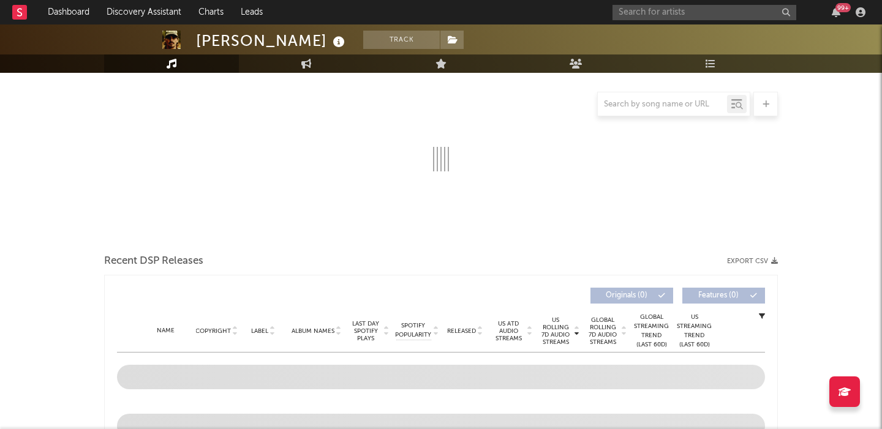
select select "6m"
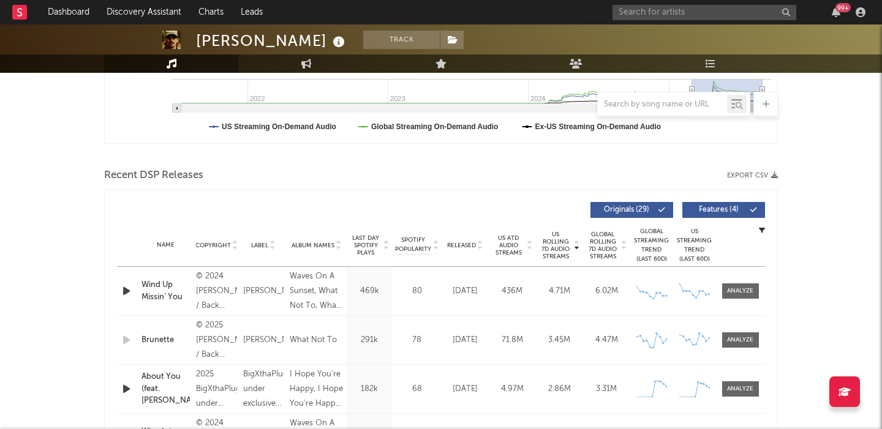
scroll to position [398, 0]
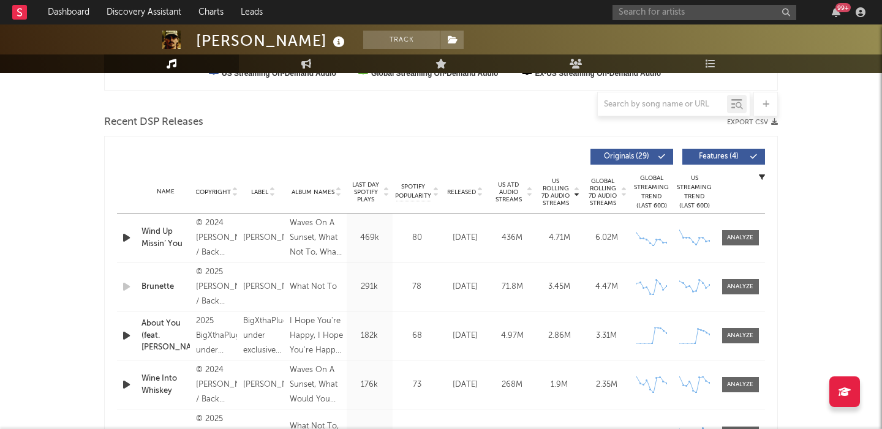
click at [456, 195] on span "Released" at bounding box center [461, 192] width 29 height 7
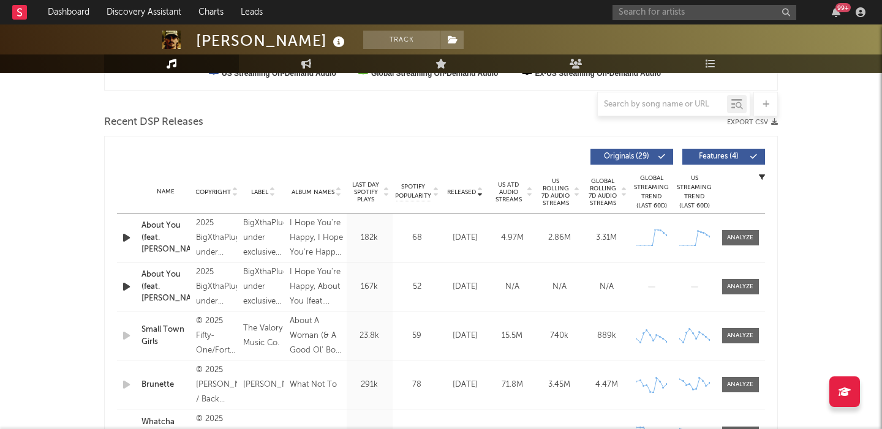
click at [728, 151] on button "Features ( 4 )" at bounding box center [723, 157] width 83 height 16
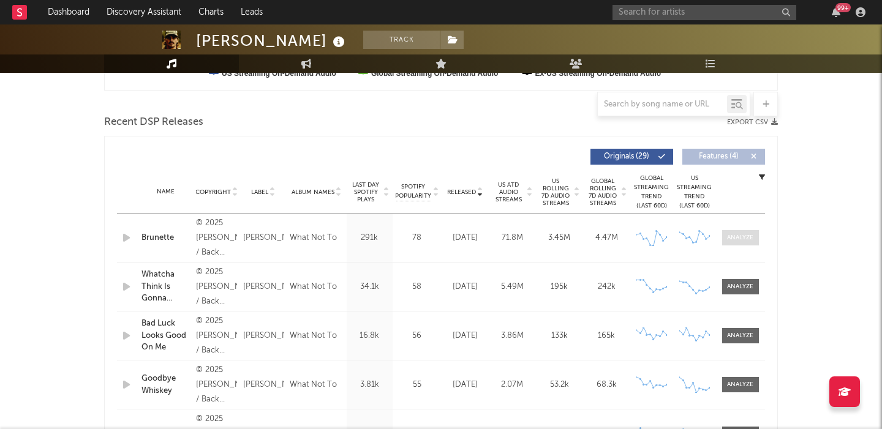
click at [732, 235] on div at bounding box center [740, 237] width 26 height 9
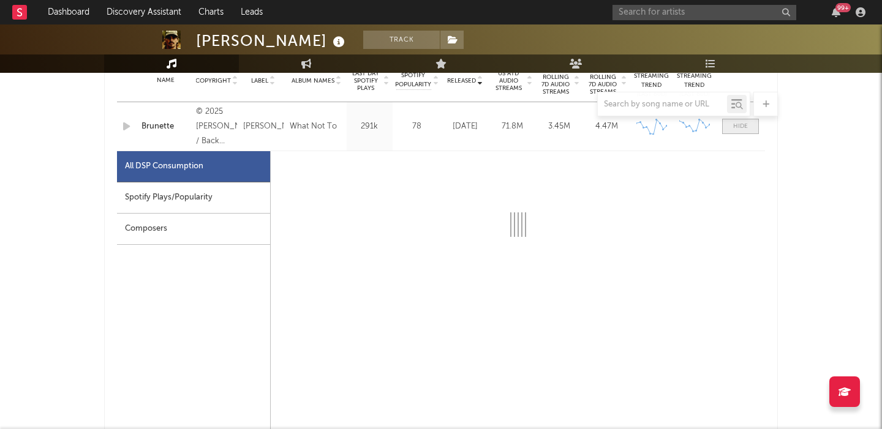
scroll to position [532, 0]
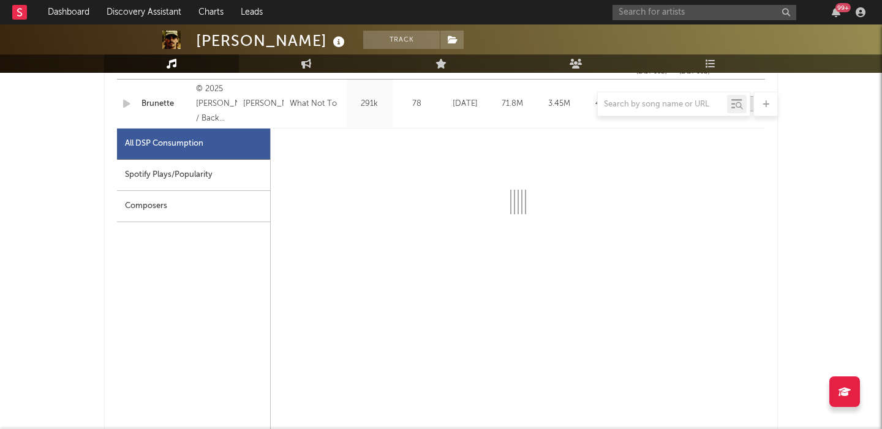
select select "1w"
